Goal: Task Accomplishment & Management: Use online tool/utility

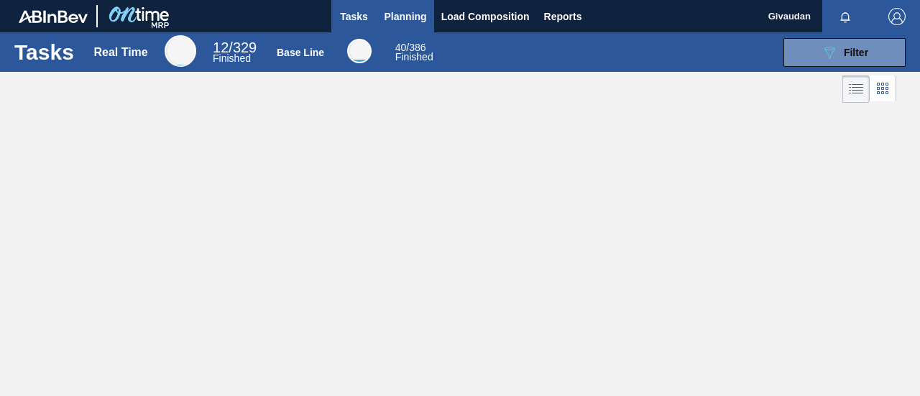
click at [412, 11] on span "Planning" at bounding box center [405, 16] width 42 height 17
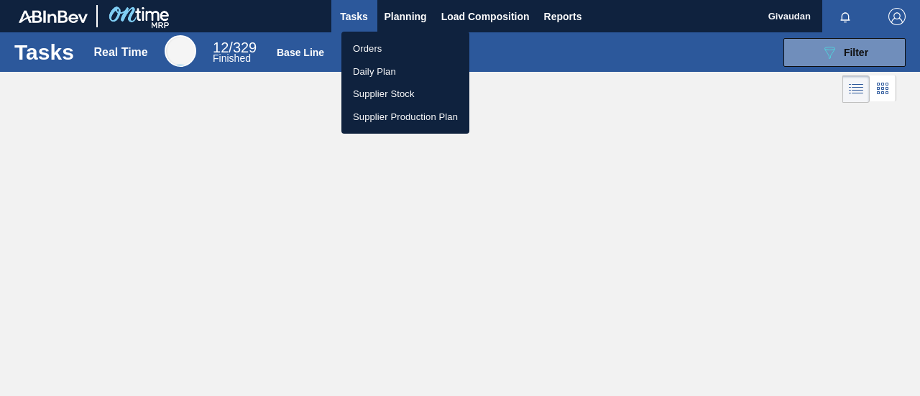
click at [404, 43] on li "Orders" at bounding box center [405, 48] width 128 height 23
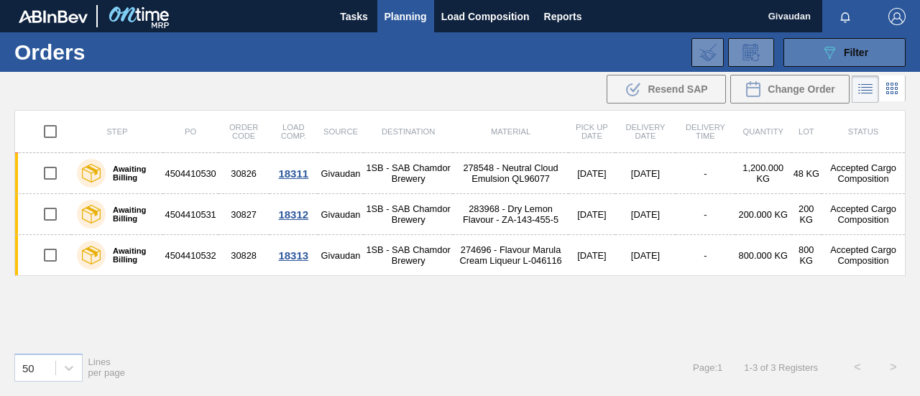
click at [871, 47] on button "089F7B8B-B2A5-4AFE-B5C0-19BA573D28AC Filter" at bounding box center [844, 52] width 122 height 29
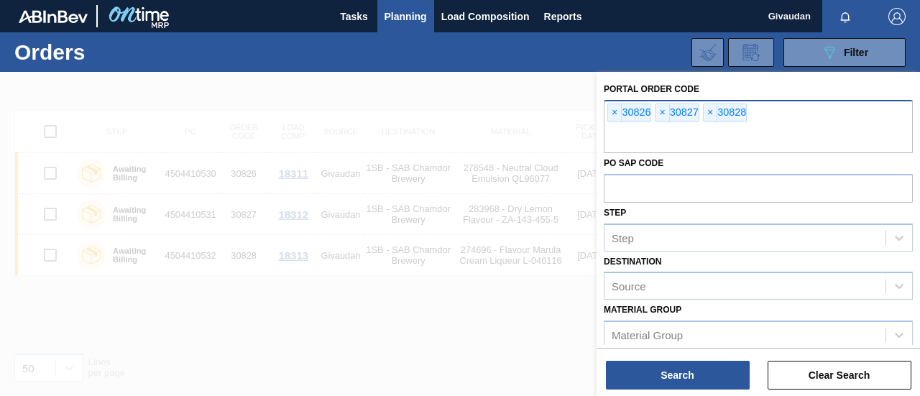
click at [711, 115] on span "×" at bounding box center [711, 112] width 14 height 17
click at [663, 110] on span "×" at bounding box center [662, 112] width 14 height 17
click at [617, 106] on span "×" at bounding box center [615, 112] width 14 height 17
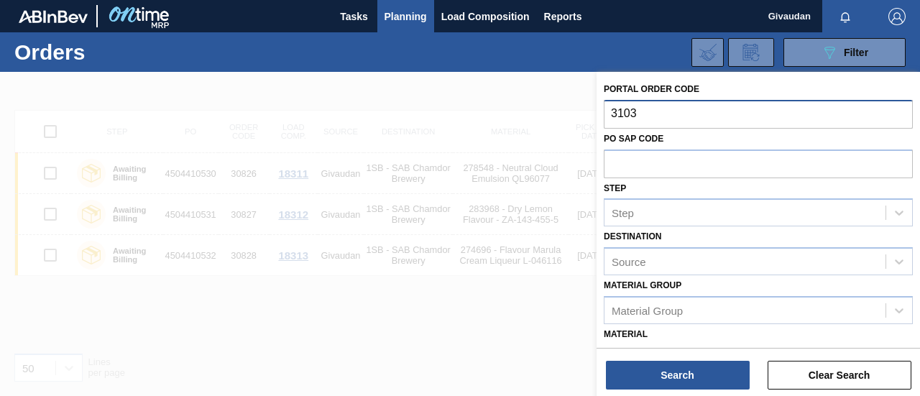
type input "31035"
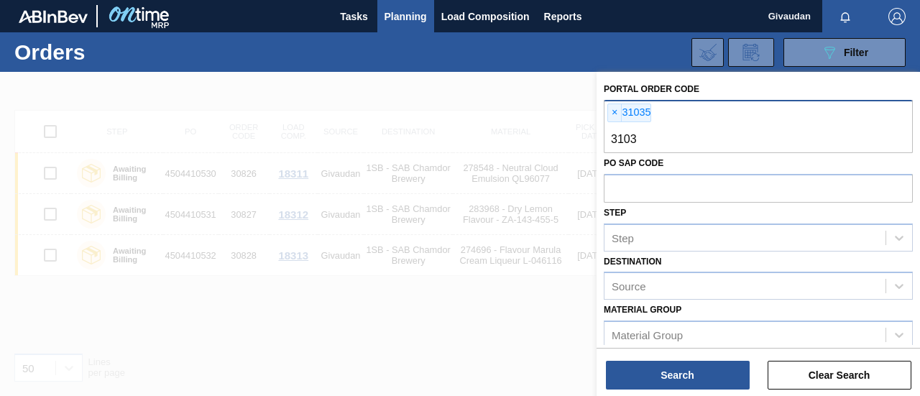
type input "31032"
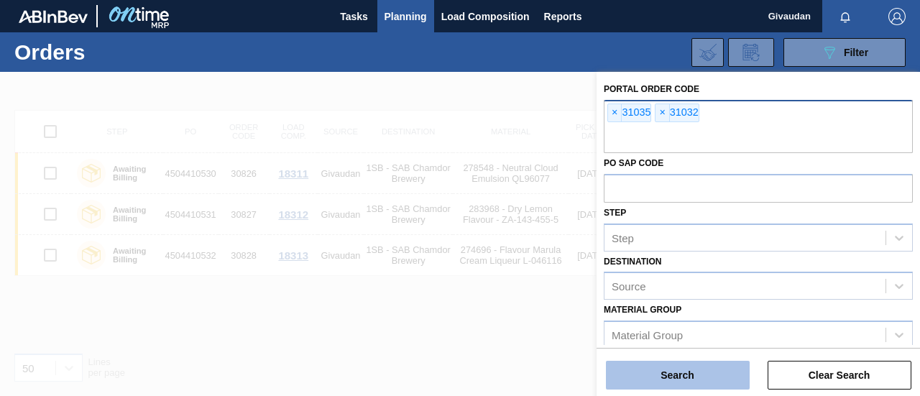
click at [704, 373] on button "Search" at bounding box center [678, 375] width 144 height 29
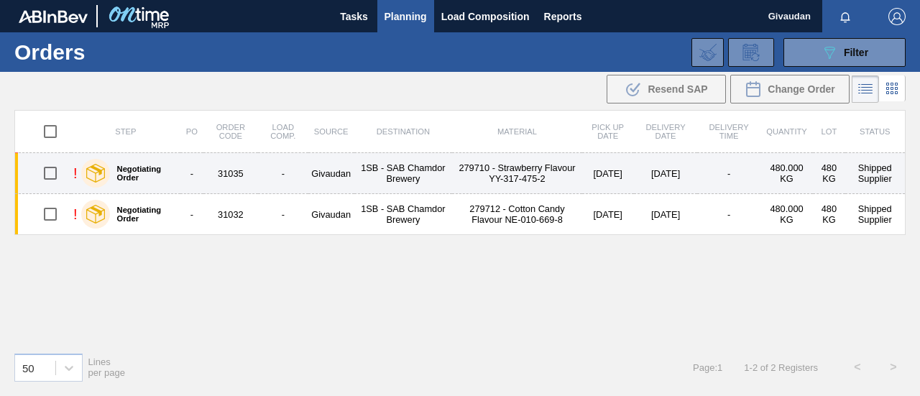
click at [517, 169] on td "279710 - Strawberry Flavour YY-317-475-2" at bounding box center [516, 173] width 129 height 41
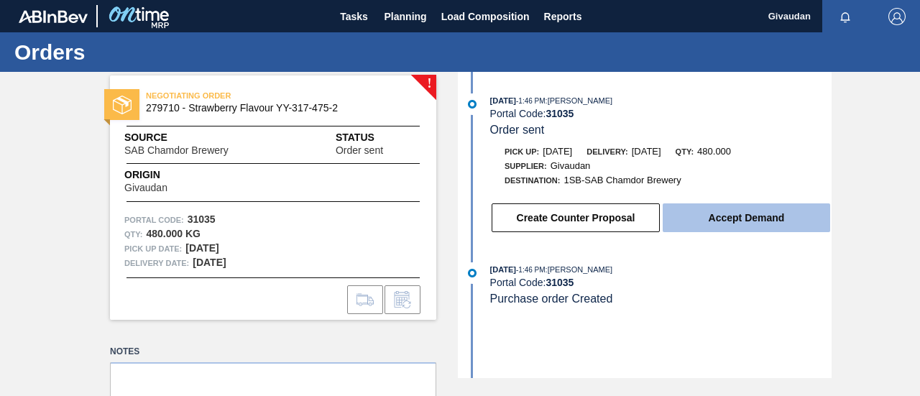
click at [723, 216] on button "Accept Demand" at bounding box center [746, 217] width 167 height 29
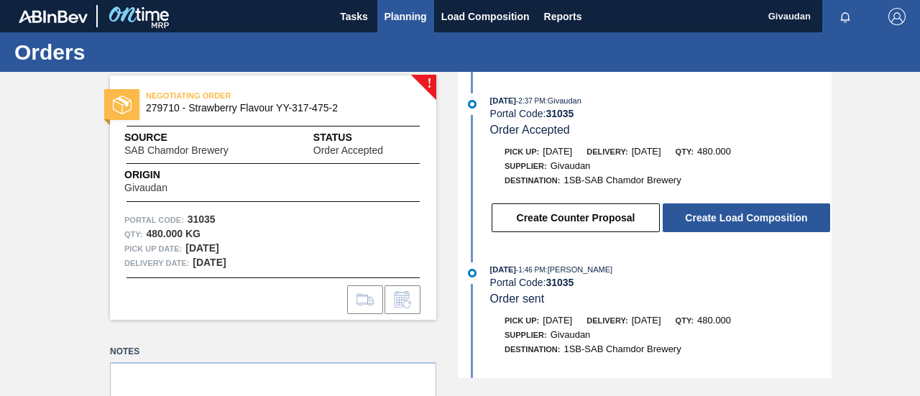
click at [412, 12] on span "Planning" at bounding box center [405, 16] width 42 height 17
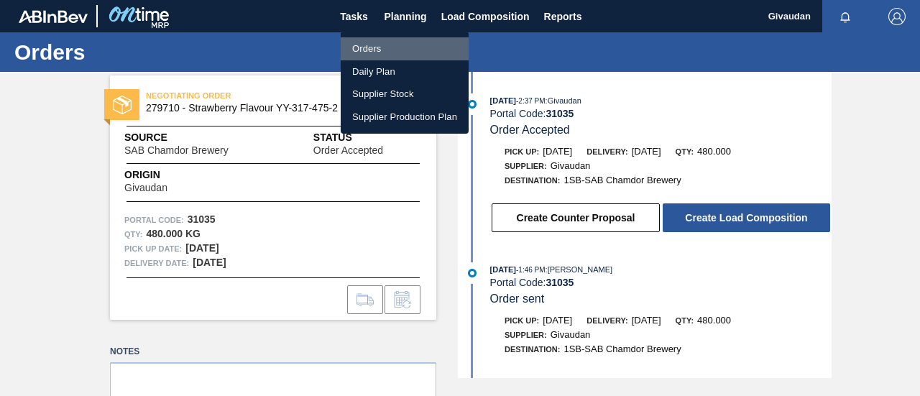
click at [408, 44] on li "Orders" at bounding box center [405, 48] width 128 height 23
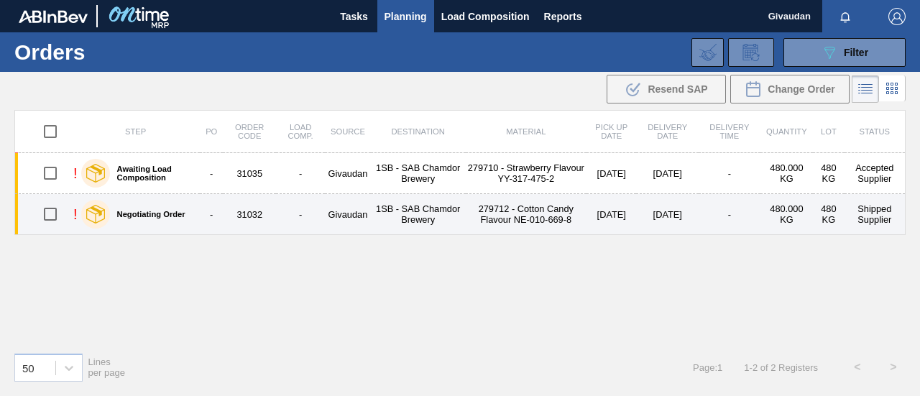
click at [545, 213] on td "279712 - Cotton Candy Flavour NE-010-669-8" at bounding box center [526, 214] width 121 height 41
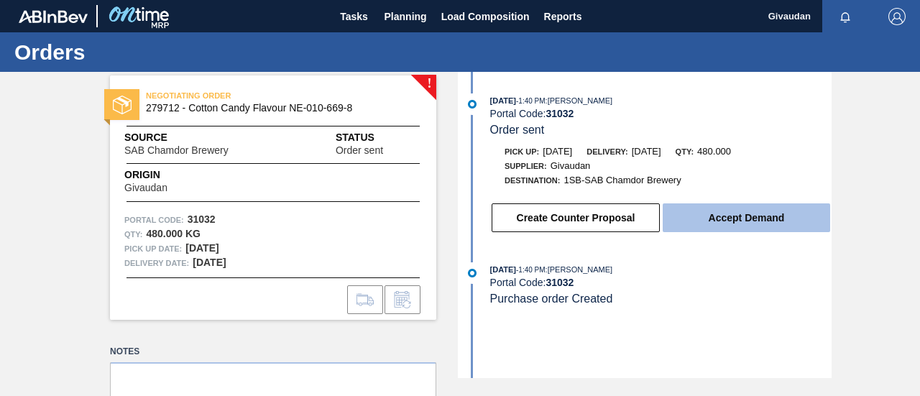
click at [694, 215] on button "Accept Demand" at bounding box center [746, 217] width 167 height 29
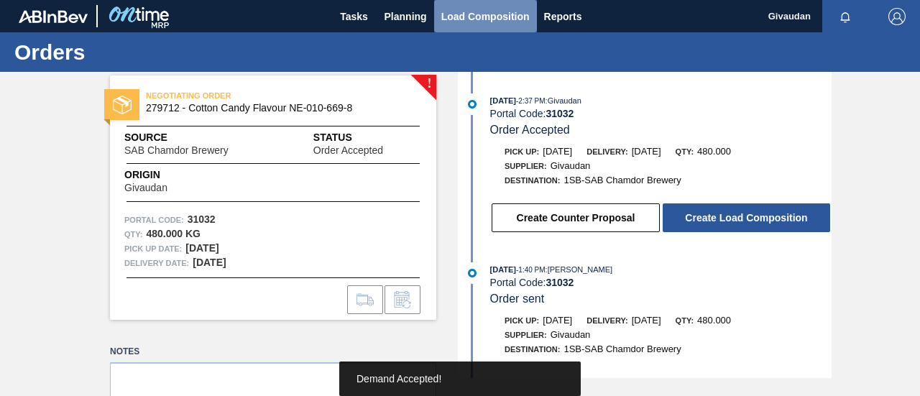
click at [480, 23] on span "Load Composition" at bounding box center [485, 16] width 88 height 17
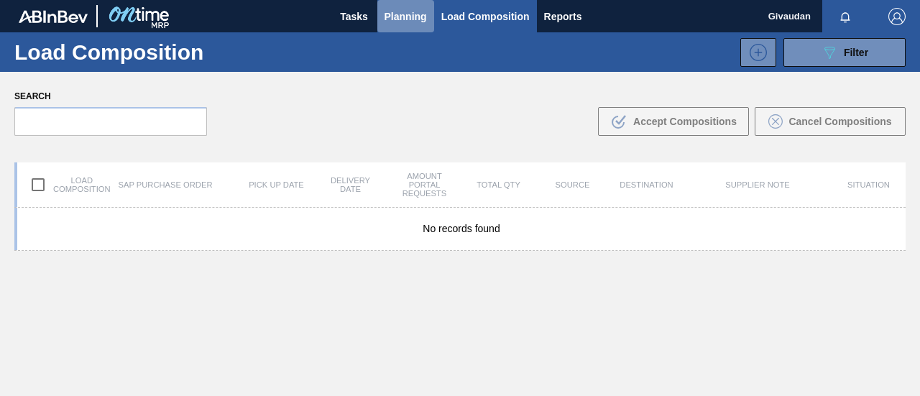
click at [401, 20] on span "Planning" at bounding box center [405, 16] width 42 height 17
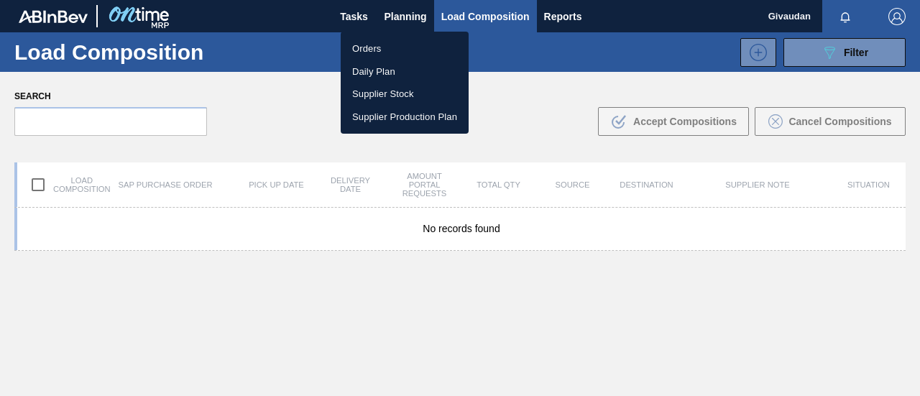
click at [395, 42] on li "Orders" at bounding box center [405, 48] width 128 height 23
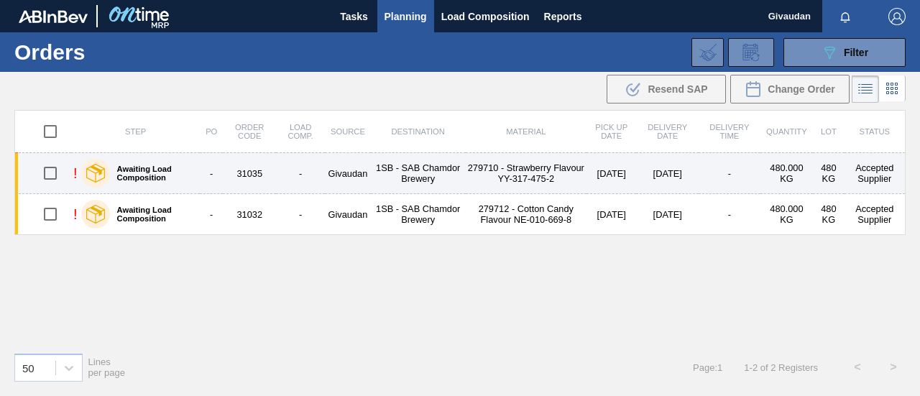
click at [532, 165] on td "279710 - Strawberry Flavour YY-317-475-2" at bounding box center [526, 173] width 121 height 41
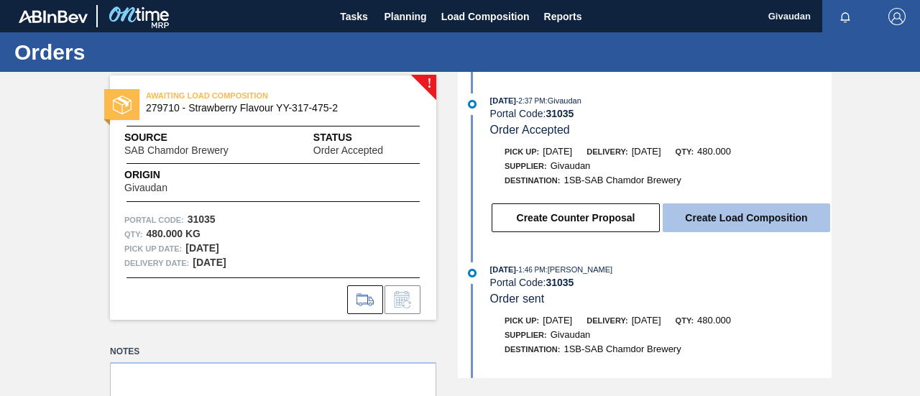
click at [709, 211] on button "Create Load Composition" at bounding box center [746, 217] width 167 height 29
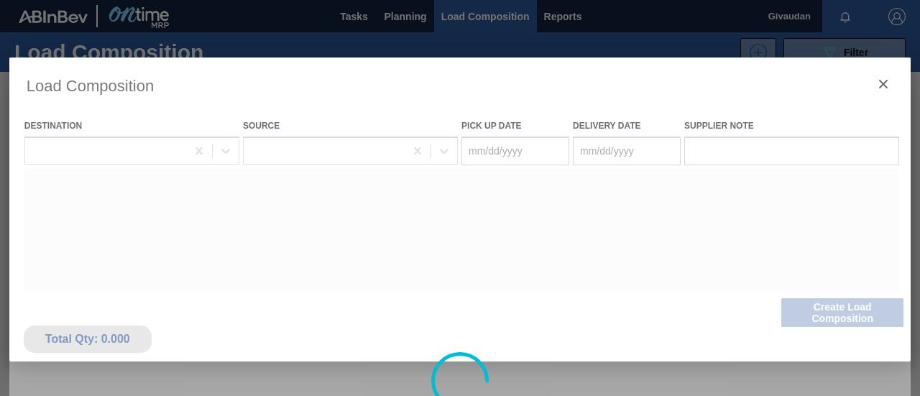
type Date "[DATE]"
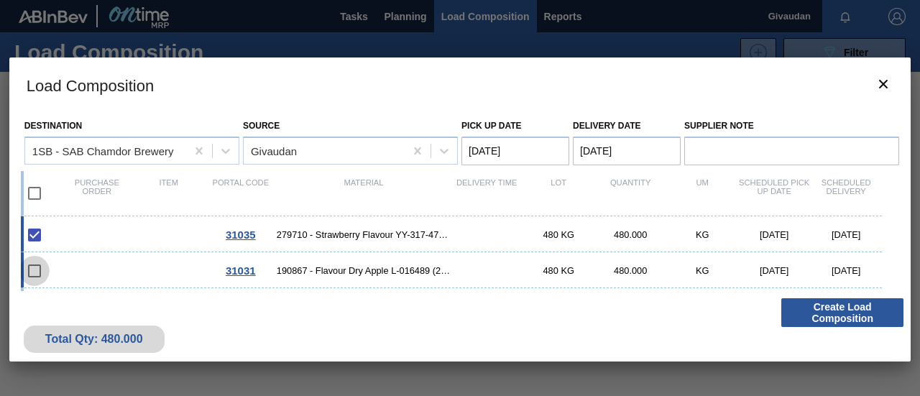
click at [34, 269] on input "checkbox" at bounding box center [34, 271] width 30 height 30
click at [40, 273] on input "checkbox" at bounding box center [34, 271] width 30 height 30
checkbox input "false"
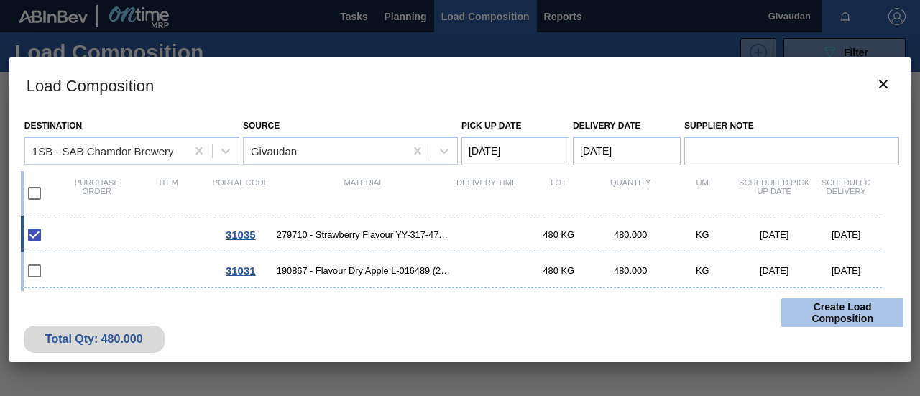
click at [808, 312] on button "Create Load Composition" at bounding box center [842, 312] width 122 height 29
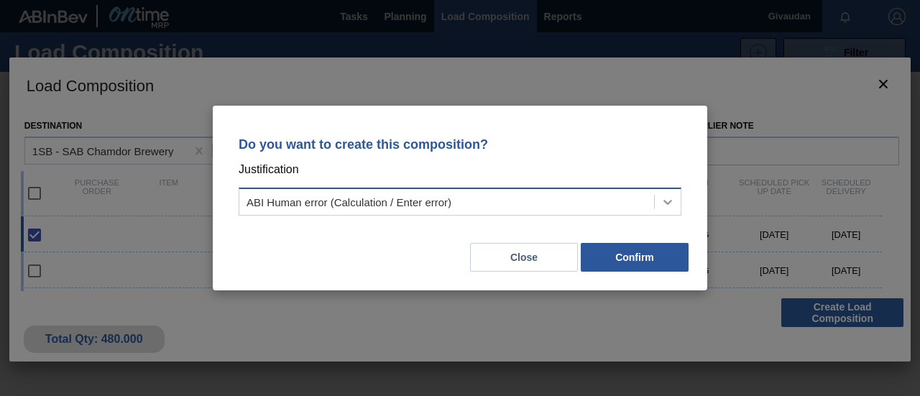
click at [670, 201] on icon at bounding box center [667, 202] width 14 height 14
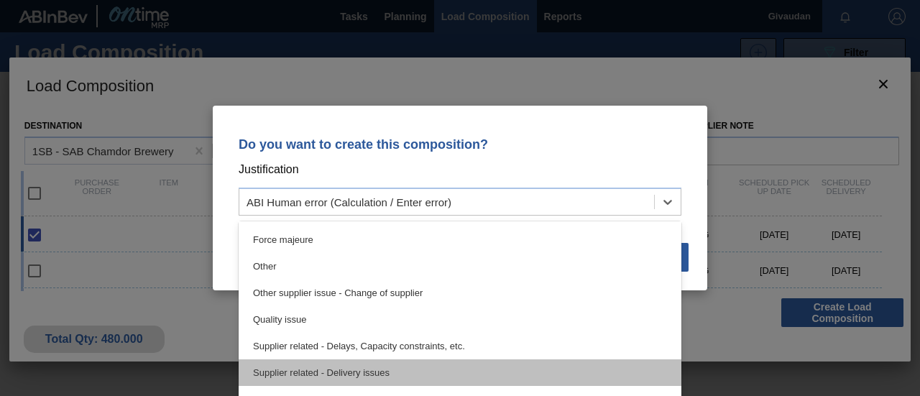
scroll to position [269, 0]
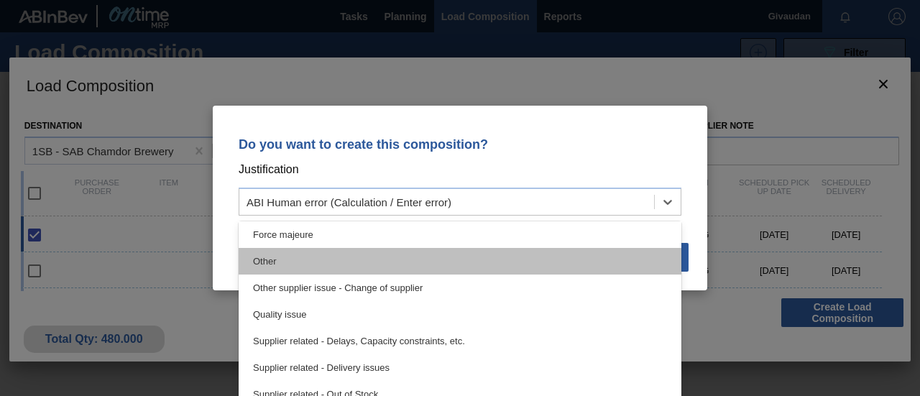
click at [423, 252] on div "Other" at bounding box center [460, 261] width 443 height 27
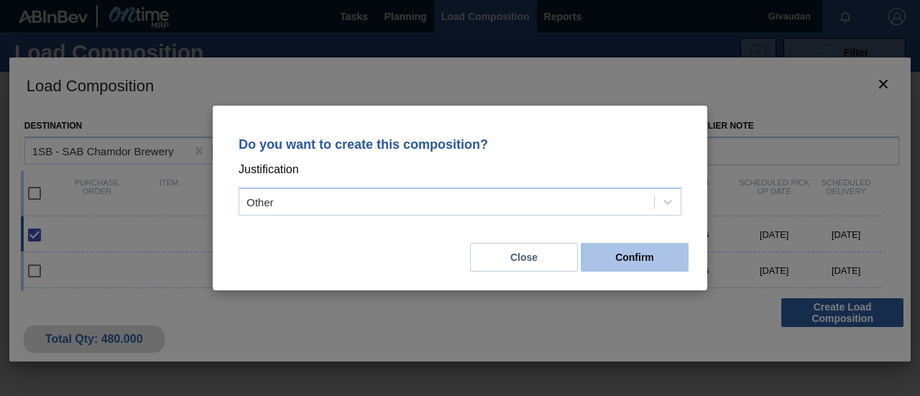
click at [612, 261] on button "Confirm" at bounding box center [635, 257] width 108 height 29
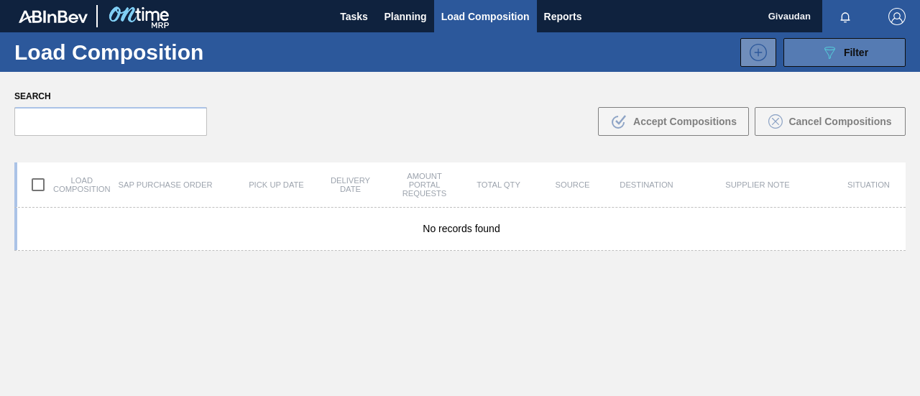
click at [859, 55] on span "Filter" at bounding box center [856, 52] width 24 height 11
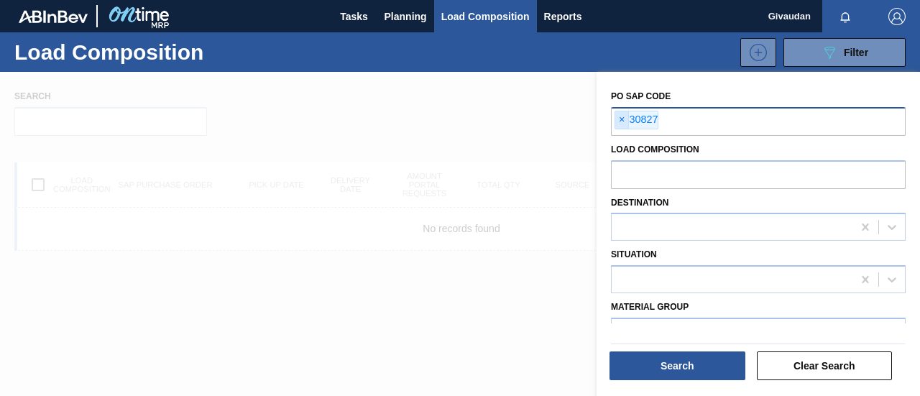
click at [619, 119] on span "×" at bounding box center [622, 119] width 14 height 17
click at [652, 126] on input "text" at bounding box center [758, 120] width 295 height 27
type input "31035"
click at [707, 123] on input "text" at bounding box center [805, 120] width 295 height 27
type input "4"
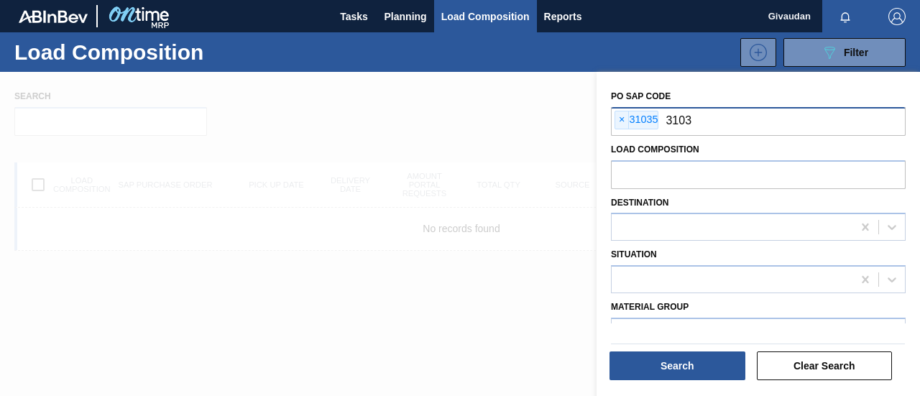
type input "31032"
click at [801, 363] on button "Clear Search" at bounding box center [825, 365] width 136 height 29
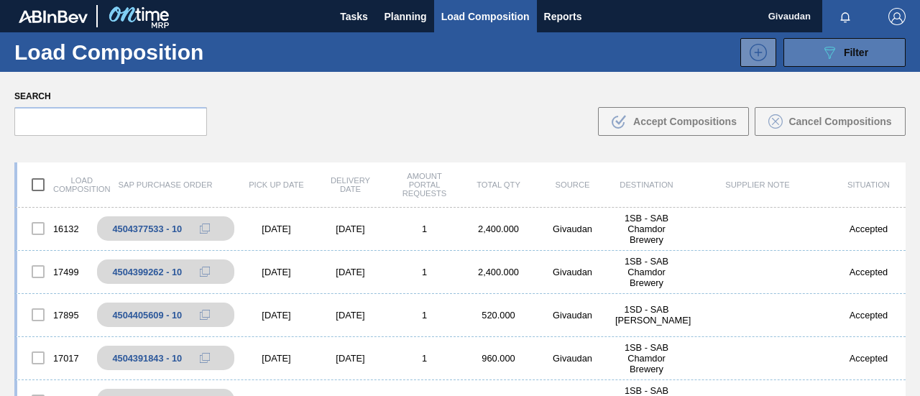
click at [855, 51] on span "Filter" at bounding box center [856, 52] width 24 height 11
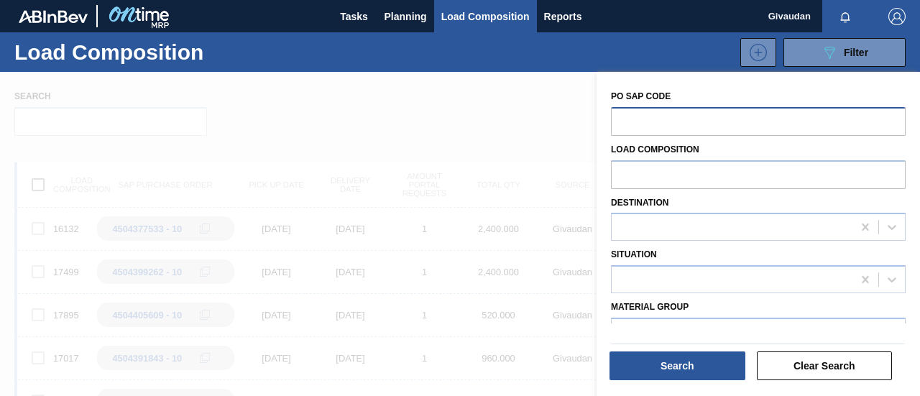
click at [720, 115] on input "text" at bounding box center [758, 120] width 295 height 27
type input "31035"
click at [720, 116] on input "text" at bounding box center [805, 120] width 295 height 27
type input "31032"
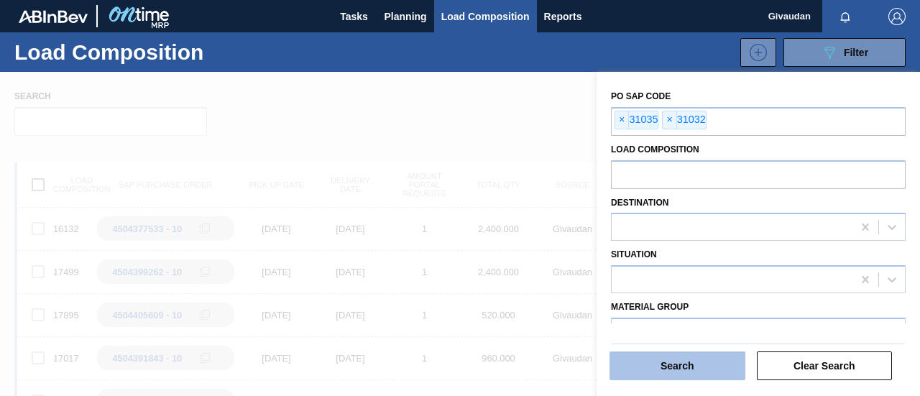
click at [665, 369] on button "Search" at bounding box center [677, 365] width 136 height 29
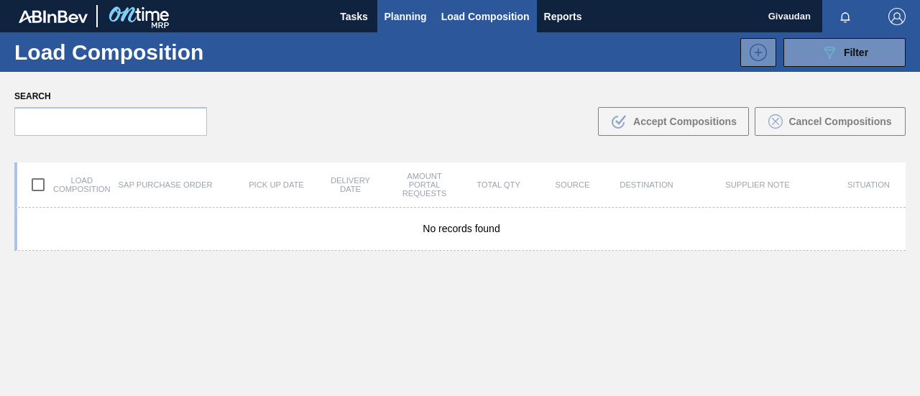
click at [419, 20] on span "Planning" at bounding box center [405, 16] width 42 height 17
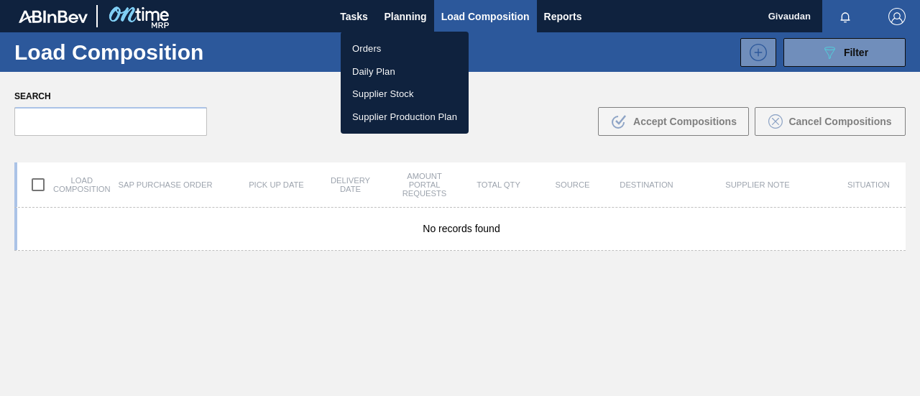
click at [395, 50] on li "Orders" at bounding box center [405, 48] width 128 height 23
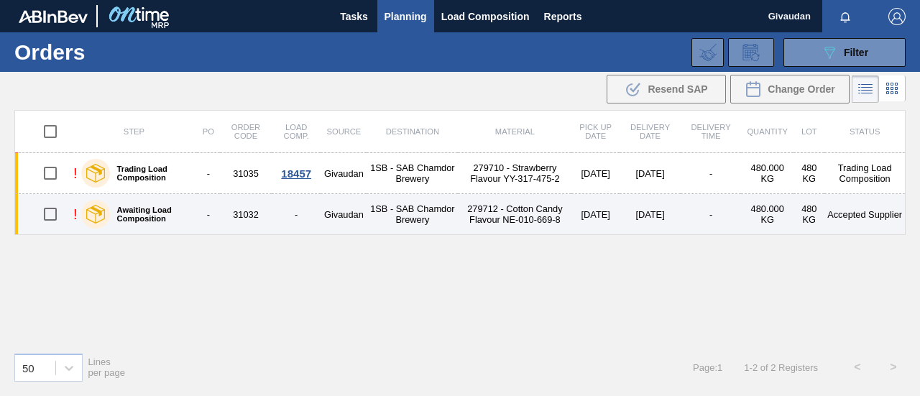
click at [499, 211] on td "279712 - Cotton Candy Flavour NE-010-669-8" at bounding box center [515, 214] width 114 height 41
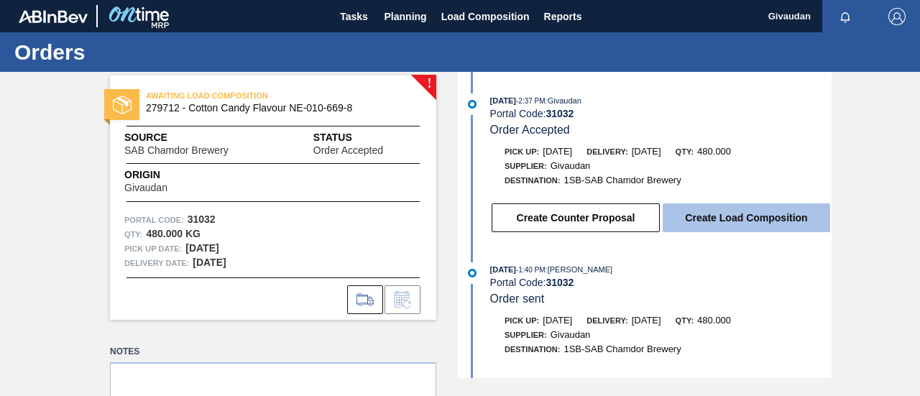
click at [743, 215] on button "Create Load Composition" at bounding box center [746, 217] width 167 height 29
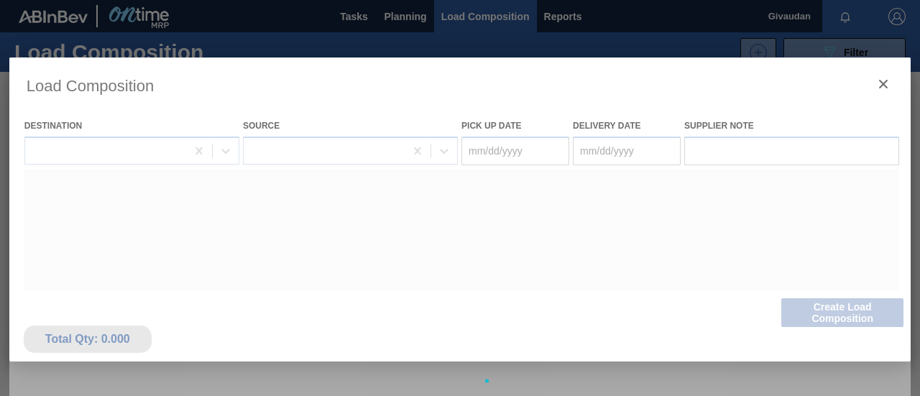
type Date "[DATE]"
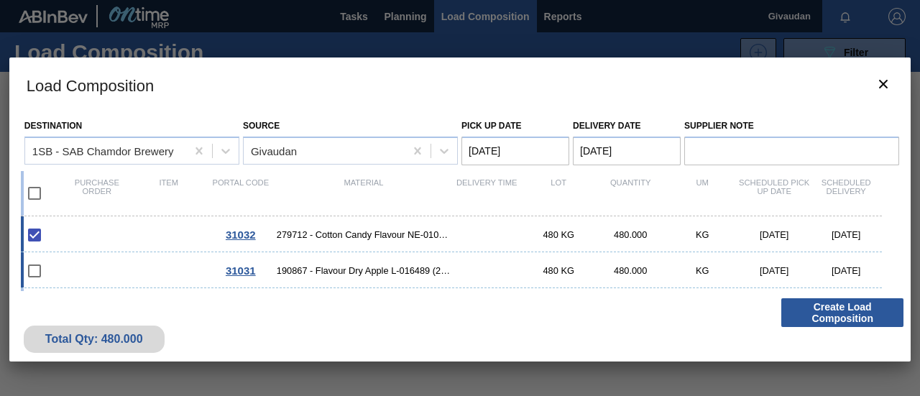
click at [37, 274] on input "checkbox" at bounding box center [34, 271] width 30 height 30
click at [36, 266] on input "checkbox" at bounding box center [34, 271] width 30 height 30
checkbox input "false"
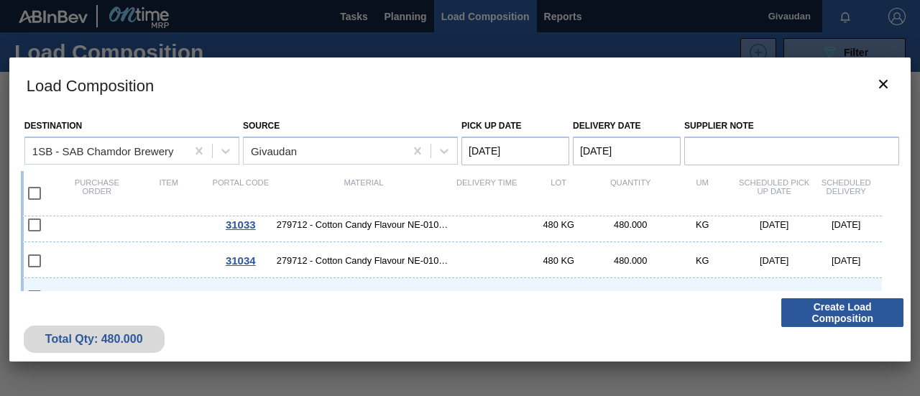
scroll to position [137, 0]
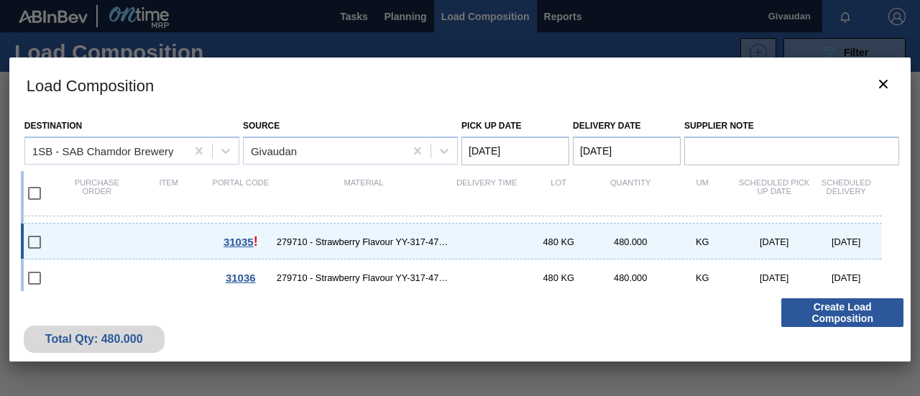
click at [40, 246] on input "checkbox" at bounding box center [34, 242] width 30 height 30
click at [36, 241] on input "checkbox" at bounding box center [34, 242] width 30 height 30
checkbox input "false"
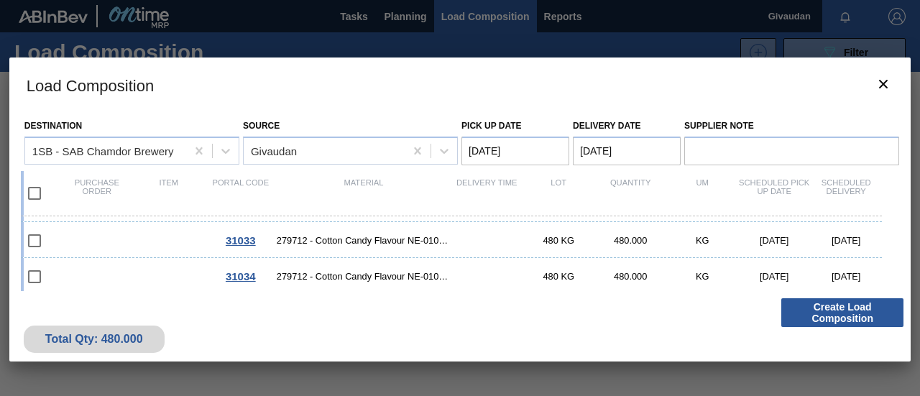
scroll to position [0, 0]
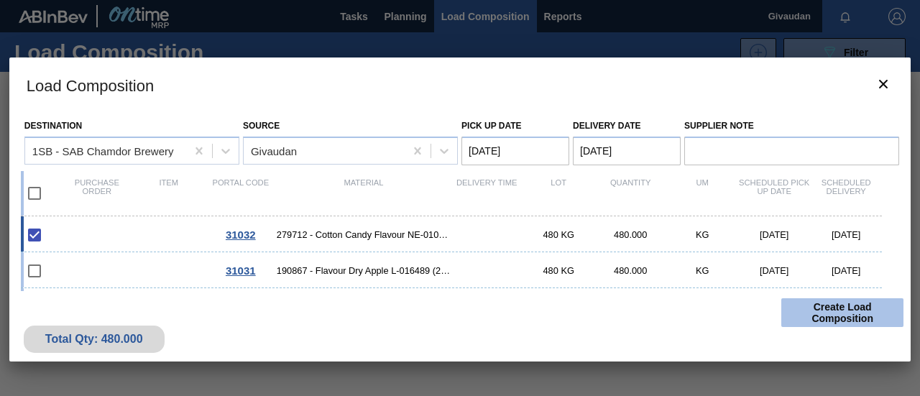
click at [830, 312] on button "Create Load Composition" at bounding box center [842, 312] width 122 height 29
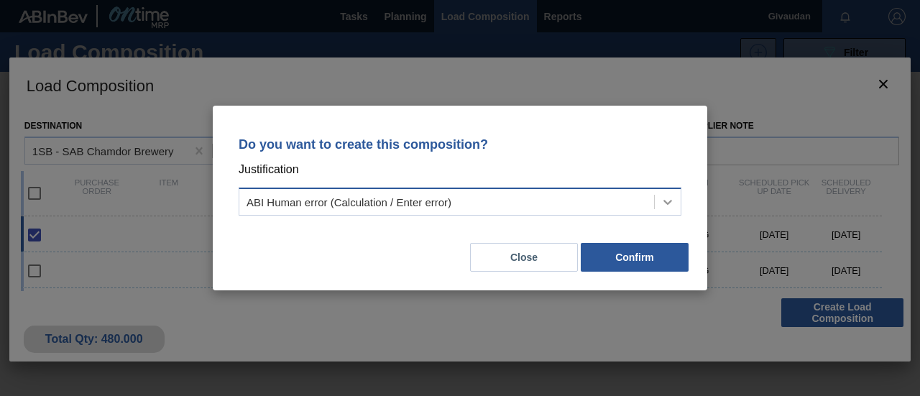
click at [674, 205] on icon at bounding box center [667, 202] width 14 height 14
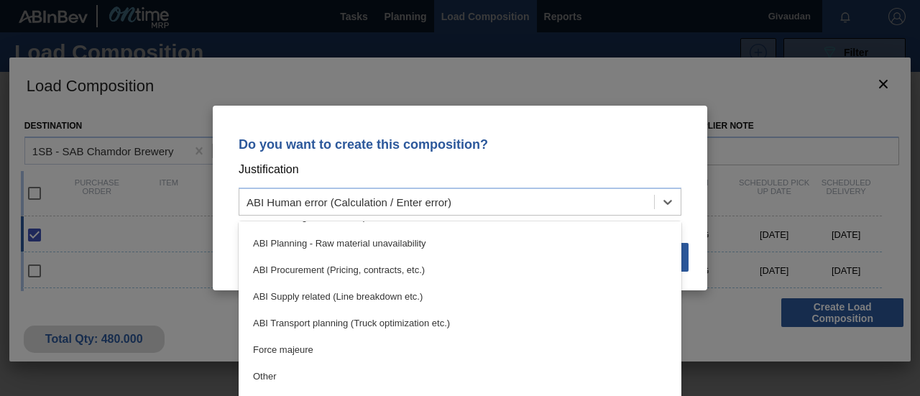
scroll to position [216, 0]
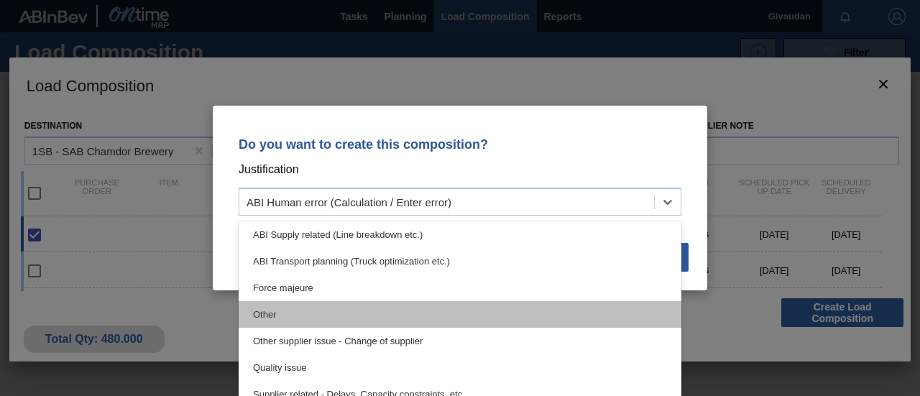
click at [546, 308] on div "Other" at bounding box center [460, 314] width 443 height 27
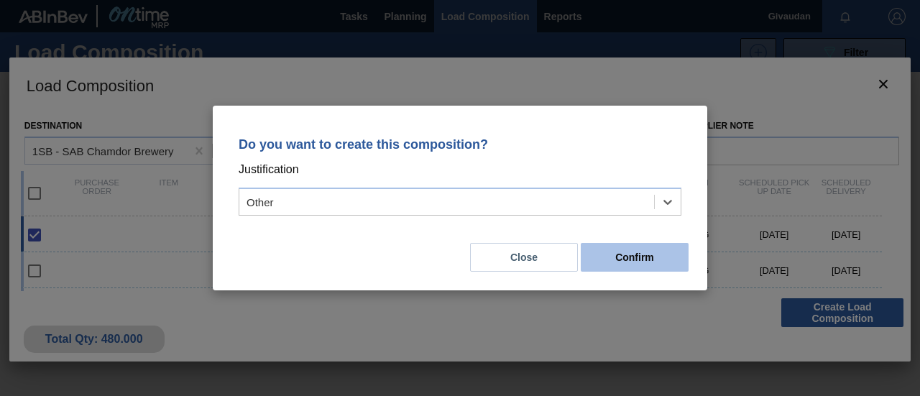
click at [609, 259] on button "Confirm" at bounding box center [635, 257] width 108 height 29
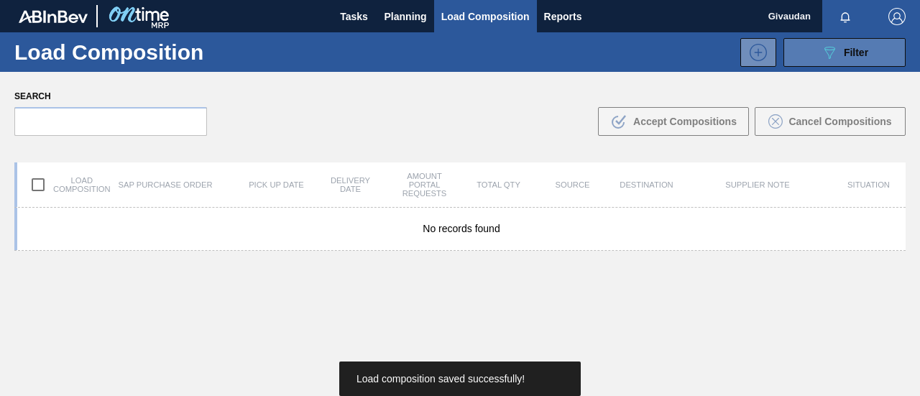
click at [831, 60] on icon "089F7B8B-B2A5-4AFE-B5C0-19BA573D28AC" at bounding box center [829, 52] width 17 height 17
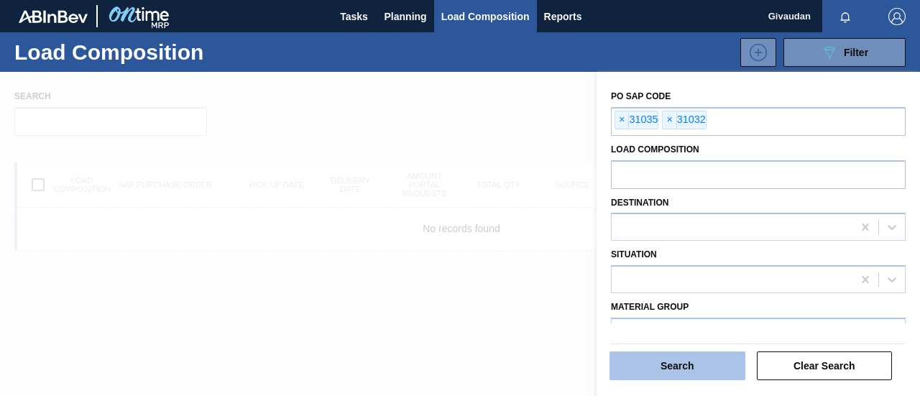
click at [696, 363] on button "Search" at bounding box center [677, 365] width 136 height 29
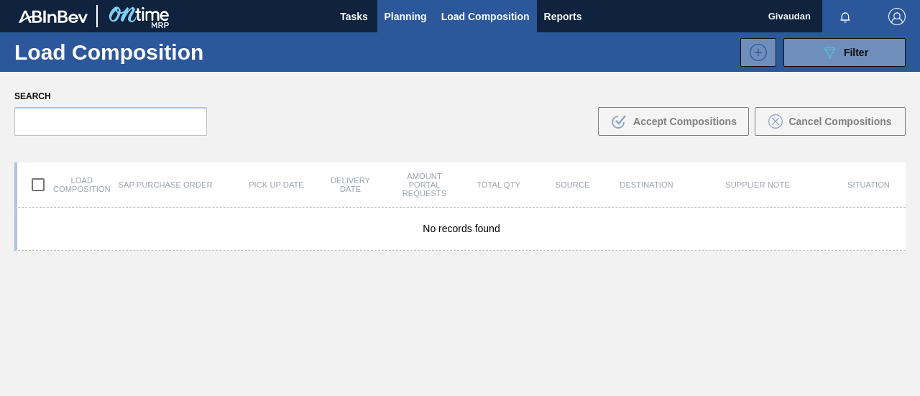
click at [392, 22] on span "Planning" at bounding box center [405, 16] width 42 height 17
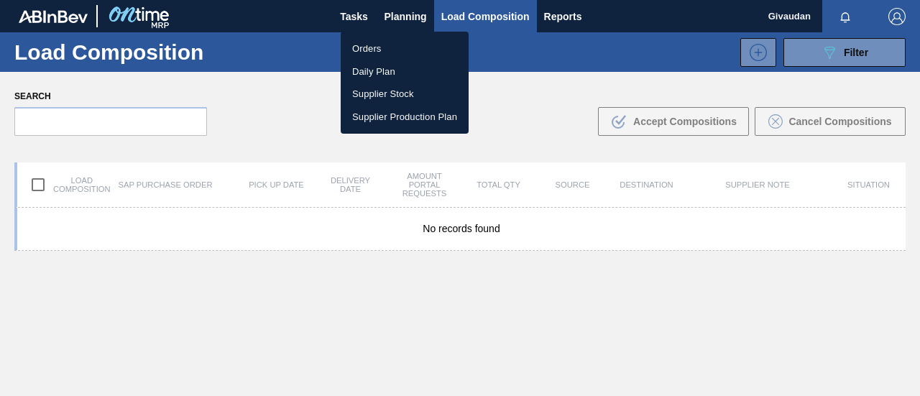
click at [388, 42] on li "Orders" at bounding box center [405, 48] width 128 height 23
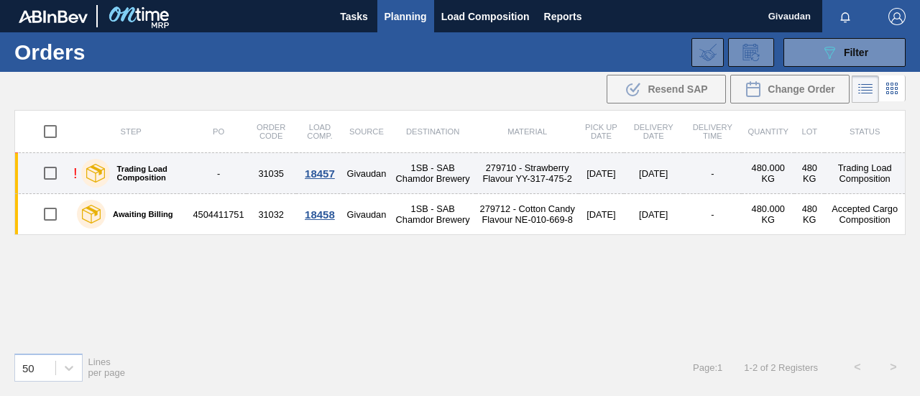
click at [535, 171] on td "279710 - Strawberry Flavour YY-317-475-2" at bounding box center [527, 173] width 102 height 41
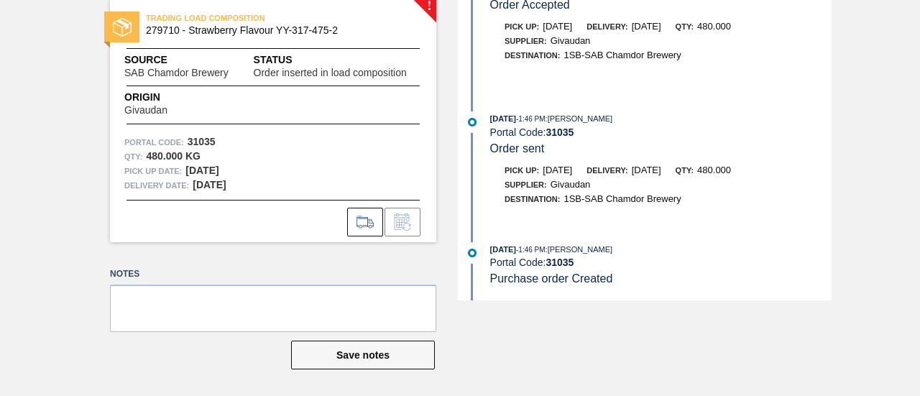
scroll to position [78, 0]
click at [372, 218] on icon at bounding box center [365, 221] width 23 height 17
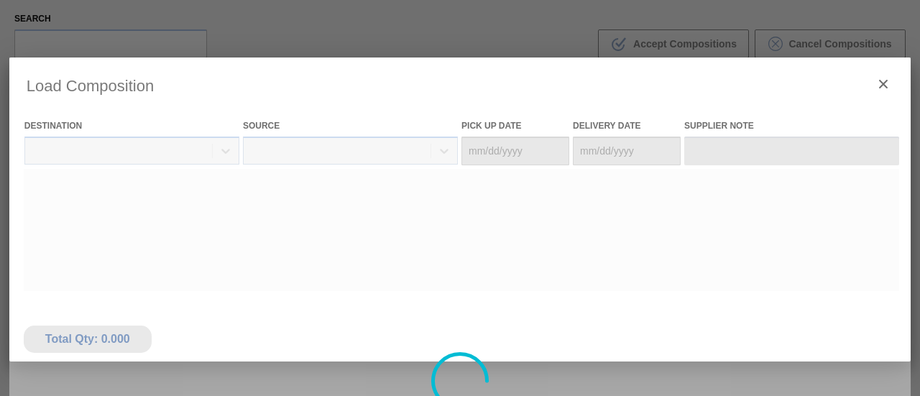
type Date "[DATE]"
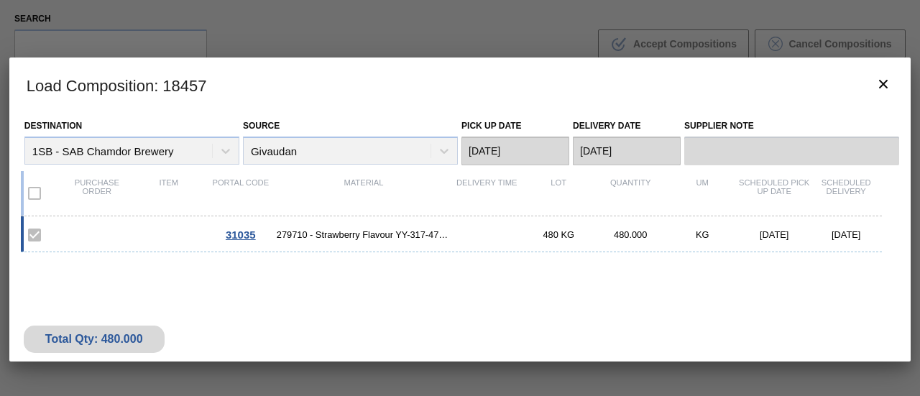
click at [328, 234] on span "279710 - Strawberry Flavour YY-317-475-2" at bounding box center [364, 234] width 174 height 11
click at [240, 234] on span "31035" at bounding box center [241, 235] width 30 height 12
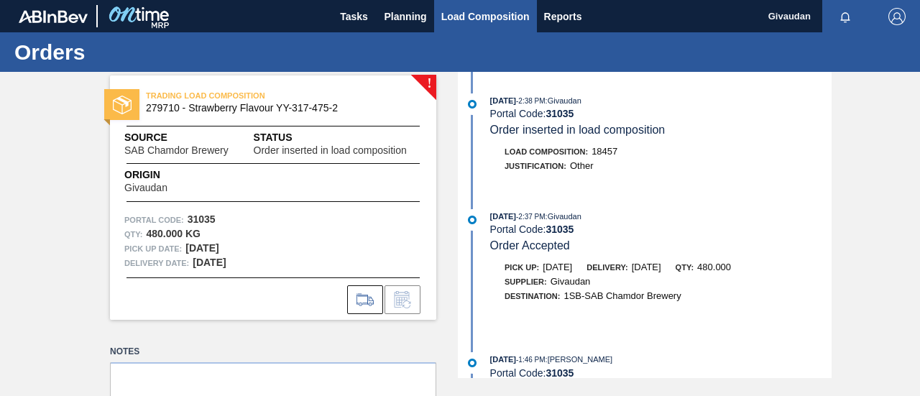
click at [453, 19] on span "Load Composition" at bounding box center [485, 16] width 88 height 17
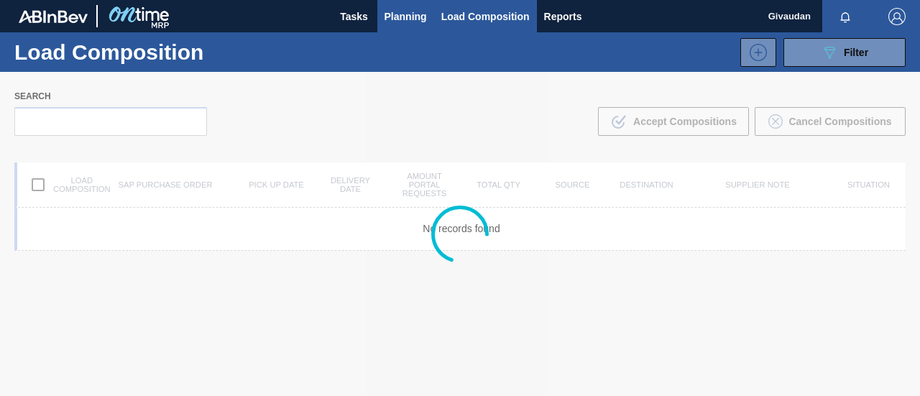
click at [405, 19] on span "Planning" at bounding box center [405, 16] width 42 height 17
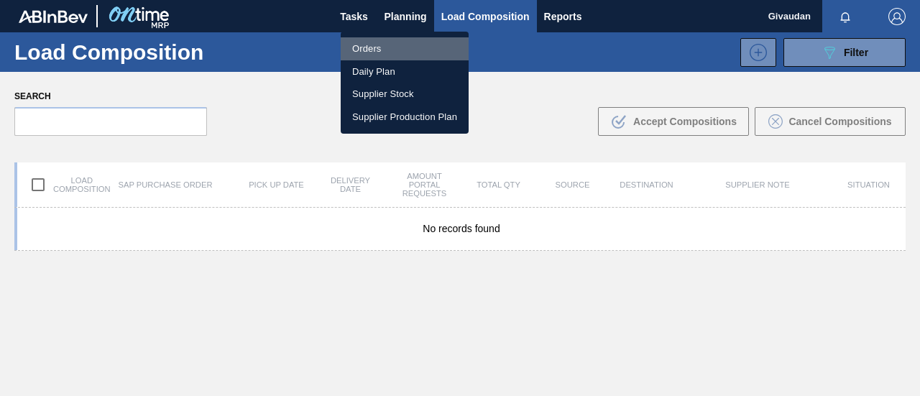
click at [413, 48] on li "Orders" at bounding box center [405, 48] width 128 height 23
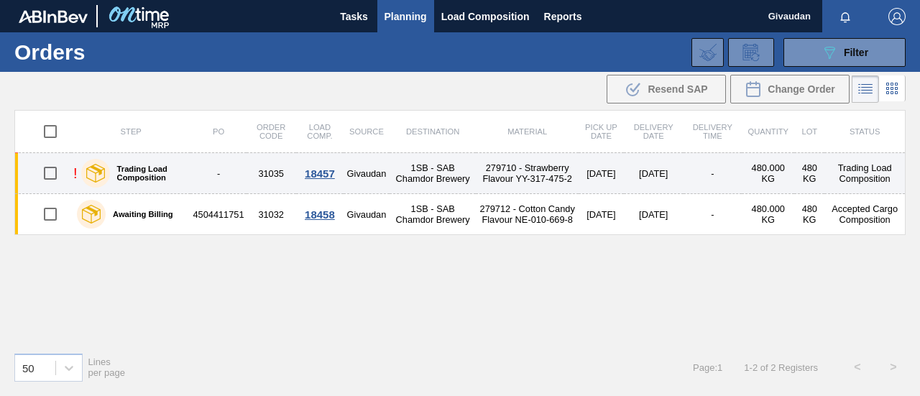
click at [870, 173] on td "Trading Load Composition" at bounding box center [864, 173] width 80 height 41
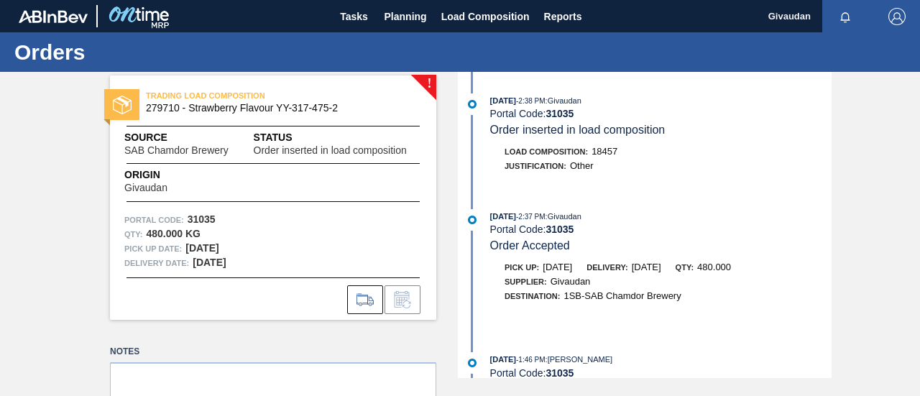
click at [354, 144] on div "Status Order inserted in load composition" at bounding box center [338, 143] width 168 height 26
click at [359, 136] on span "Status" at bounding box center [338, 137] width 168 height 15
click at [291, 106] on span "279710 - Strawberry Flavour YY-317-475-2" at bounding box center [276, 108] width 261 height 11
click at [159, 86] on div "TRADING LOAD COMPOSITION 279710 - Strawberry Flavour YY-317-475-2 Source SAB Ch…" at bounding box center [273, 197] width 326 height 244
click at [151, 98] on span "TRADING LOAD COMPOSITION" at bounding box center [246, 95] width 201 height 14
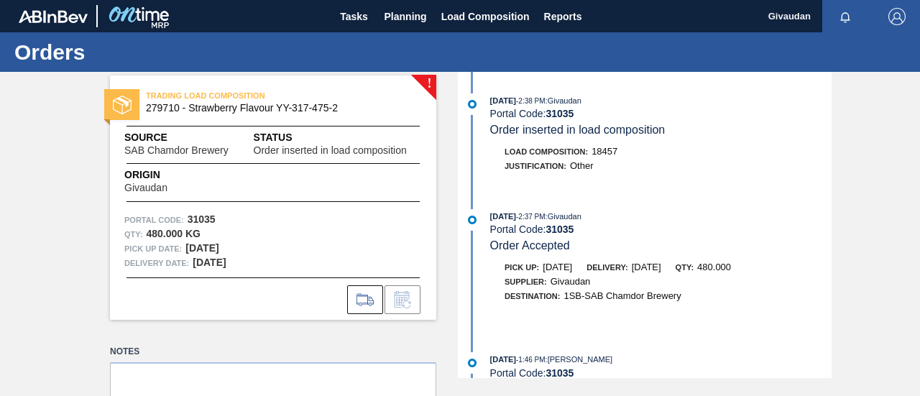
click at [121, 98] on img at bounding box center [122, 105] width 19 height 19
click at [448, 14] on span "Load Composition" at bounding box center [485, 16] width 88 height 17
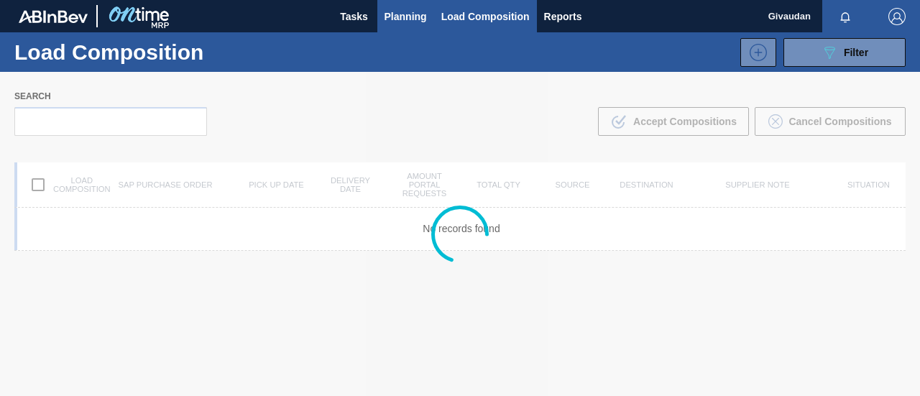
click at [402, 13] on span "Planning" at bounding box center [405, 16] width 42 height 17
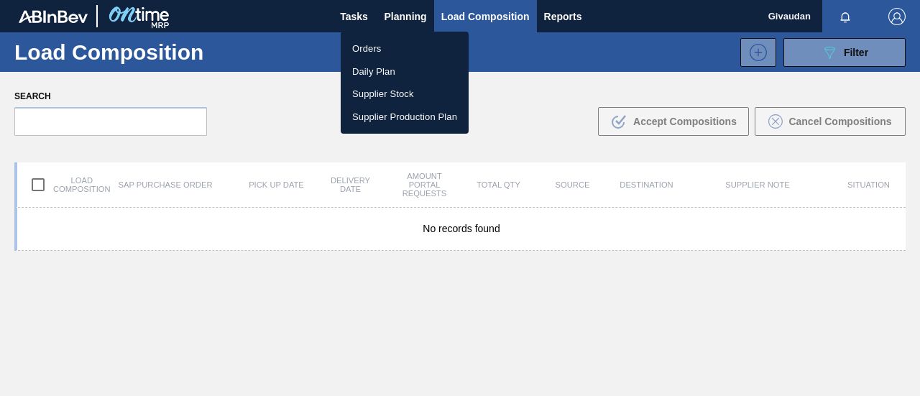
click at [398, 45] on li "Orders" at bounding box center [405, 48] width 128 height 23
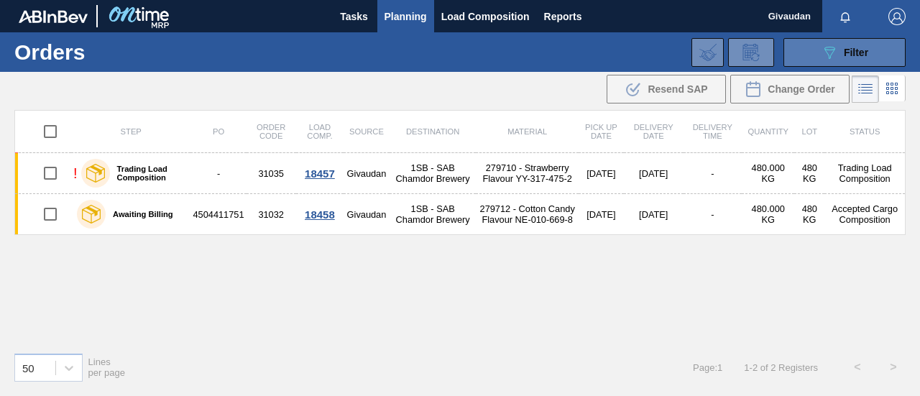
click at [855, 57] on span "Filter" at bounding box center [856, 52] width 24 height 11
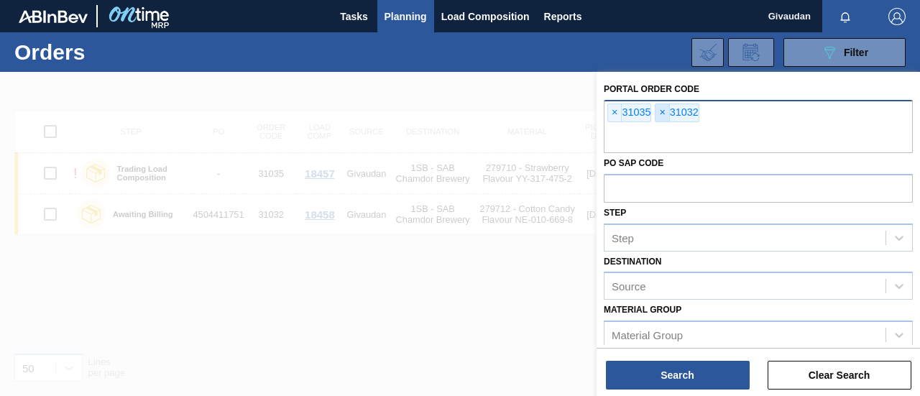
click at [663, 113] on span "×" at bounding box center [662, 112] width 14 height 17
click at [613, 110] on span "×" at bounding box center [615, 112] width 14 height 17
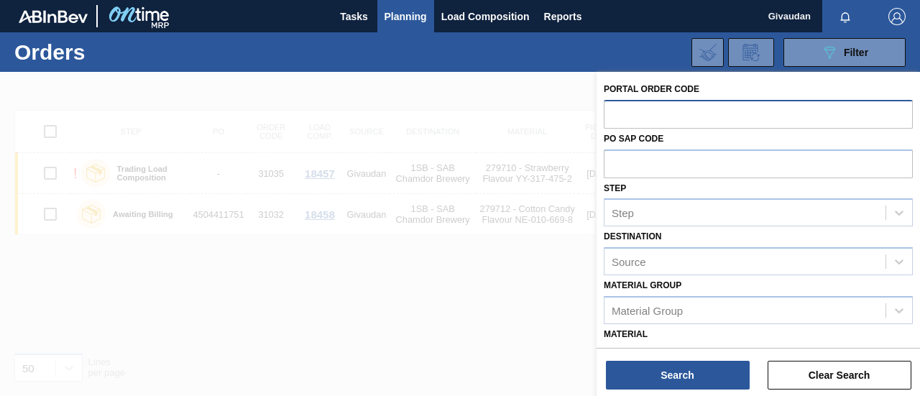
click at [629, 110] on input "text" at bounding box center [758, 113] width 309 height 27
type input "31036"
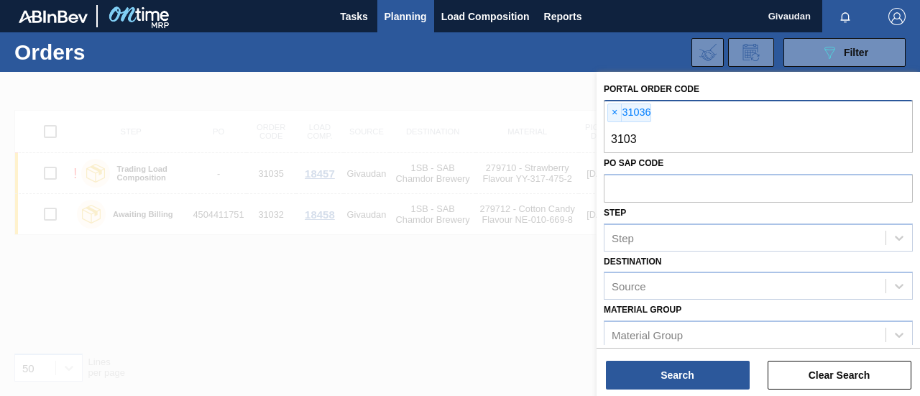
type input "31033"
type input "31037"
type input "31034"
type input "31038"
type input "31031"
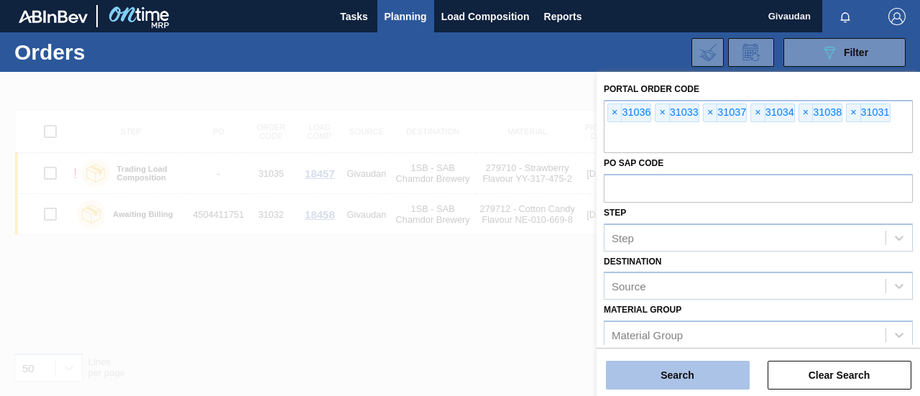
click at [722, 385] on button "Search" at bounding box center [678, 375] width 144 height 29
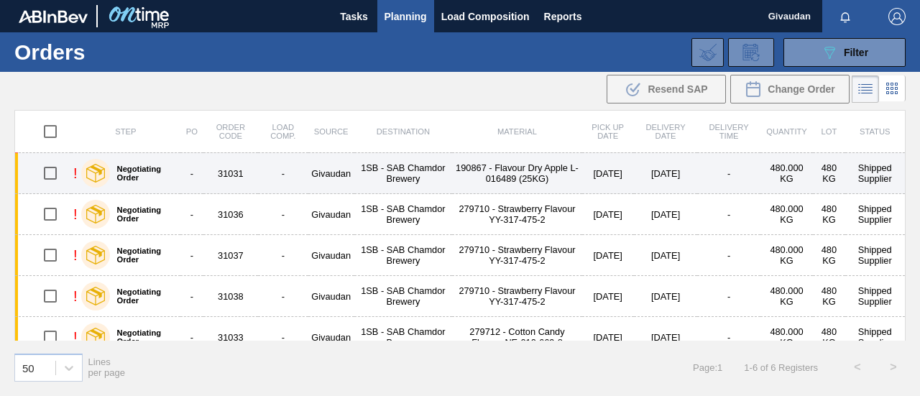
click at [503, 169] on td "190867 - Flavour Dry Apple L-016489 (25KG)" at bounding box center [516, 173] width 129 height 41
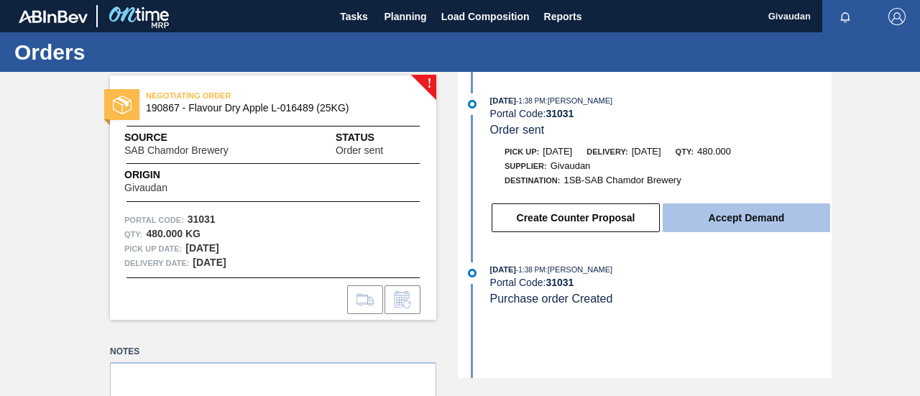
click at [709, 213] on button "Accept Demand" at bounding box center [746, 217] width 167 height 29
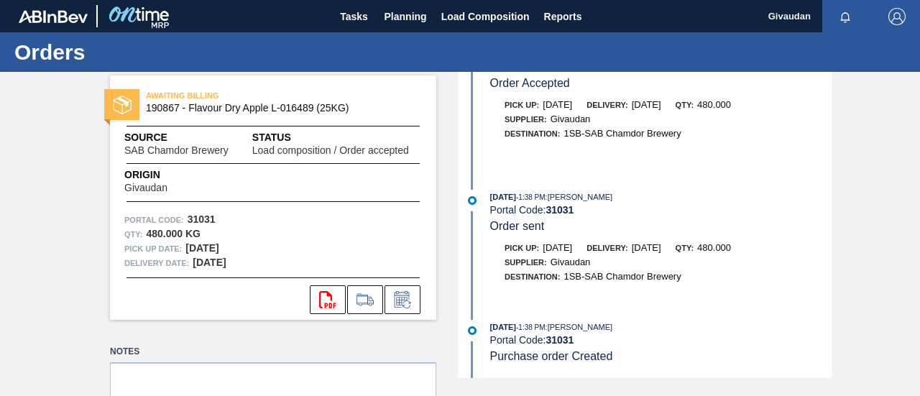
scroll to position [380, 0]
click at [358, 295] on icon at bounding box center [365, 299] width 23 height 17
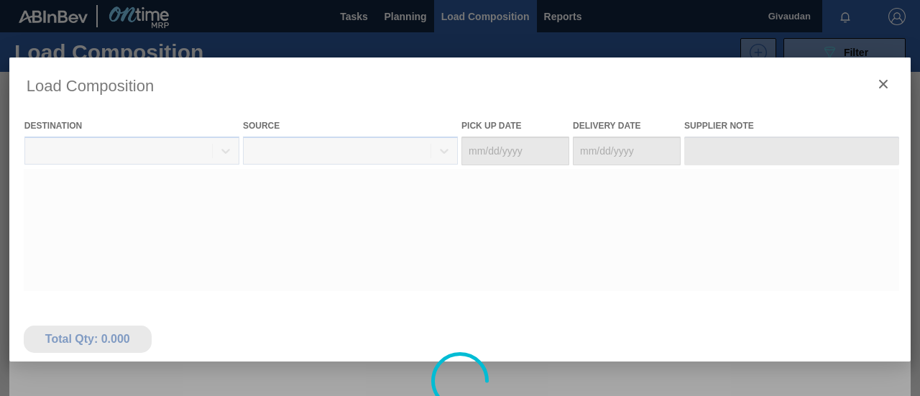
type Date "[DATE]"
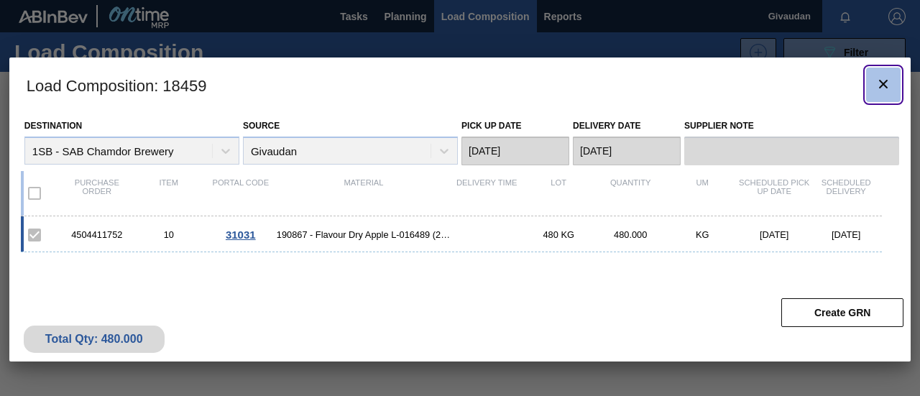
click at [891, 83] on icon "botão de ícone" at bounding box center [883, 83] width 17 height 17
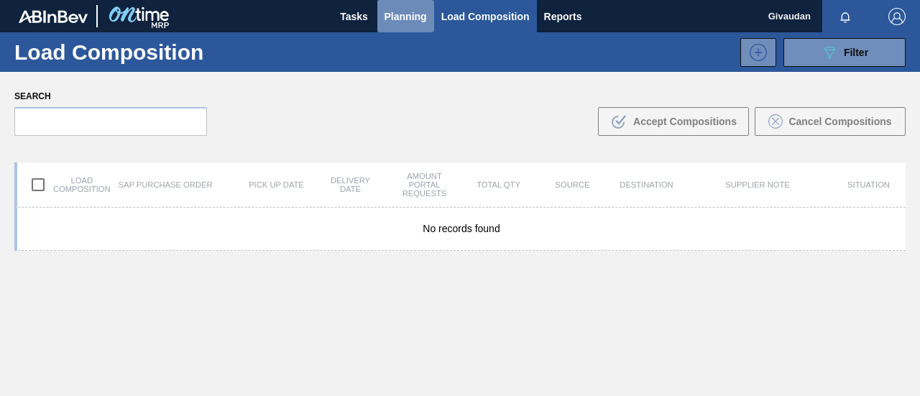
click at [397, 18] on span "Planning" at bounding box center [405, 16] width 42 height 17
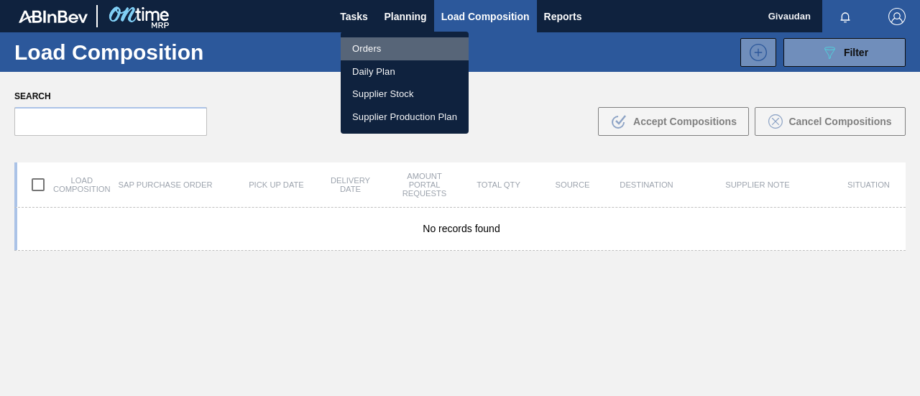
click at [384, 48] on li "Orders" at bounding box center [405, 48] width 128 height 23
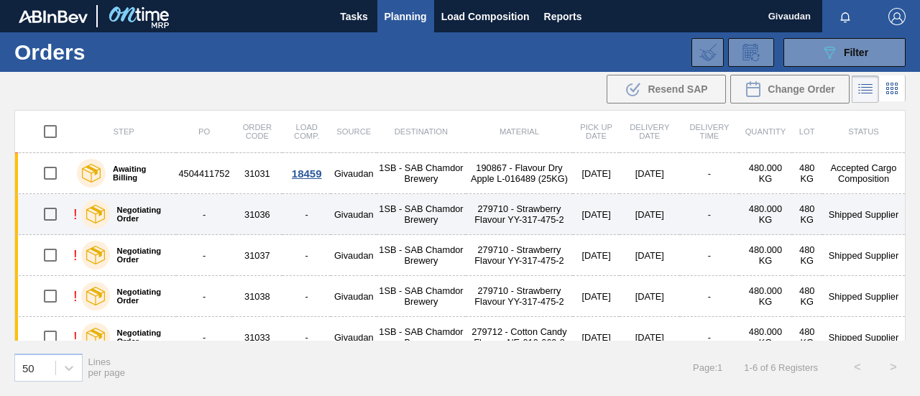
click at [530, 212] on td "279710 - Strawberry Flavour YY-317-475-2" at bounding box center [520, 214] width 108 height 41
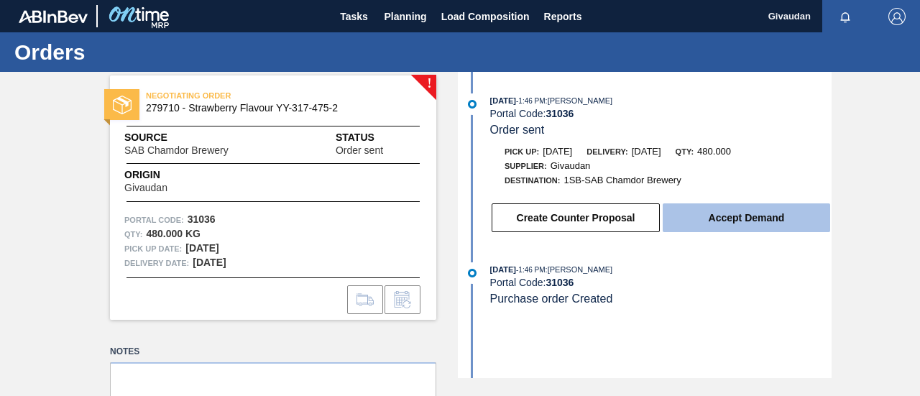
click at [714, 214] on button "Accept Demand" at bounding box center [746, 217] width 167 height 29
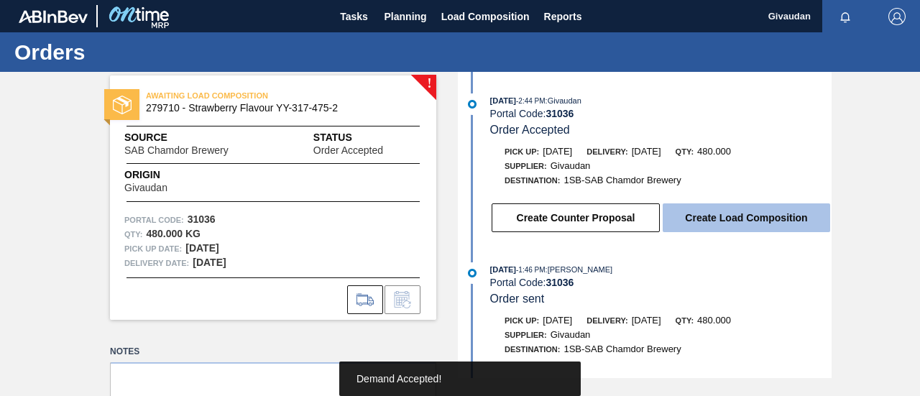
click at [711, 213] on button "Create Load Composition" at bounding box center [746, 217] width 167 height 29
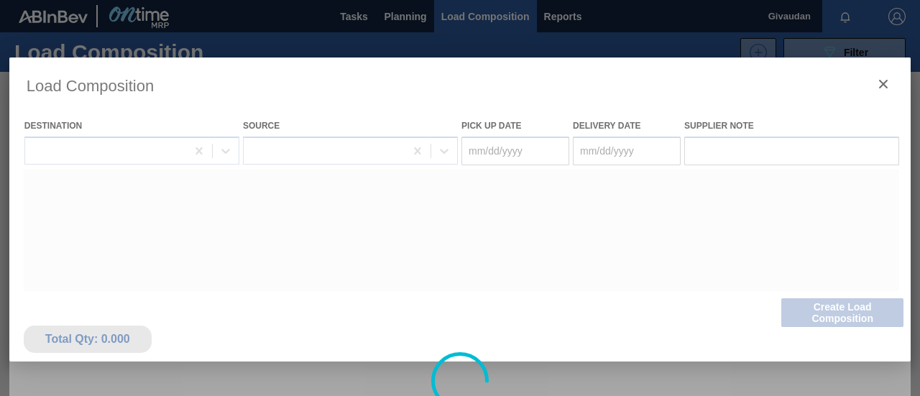
type Date "[DATE]"
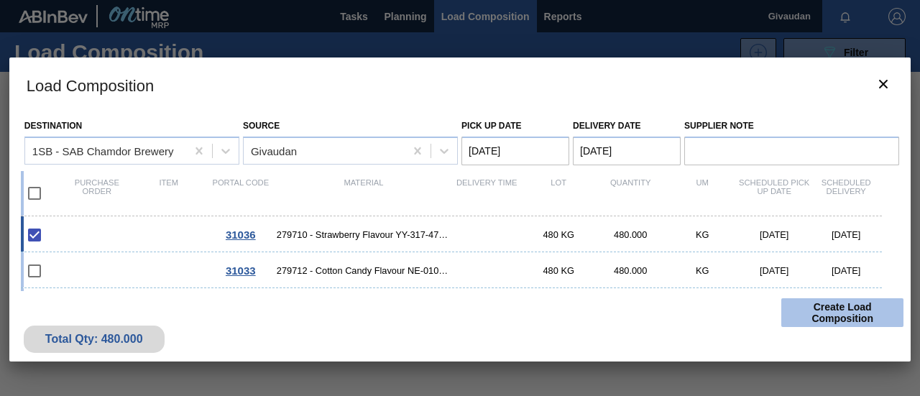
click at [812, 313] on button "Create Load Composition" at bounding box center [842, 312] width 122 height 29
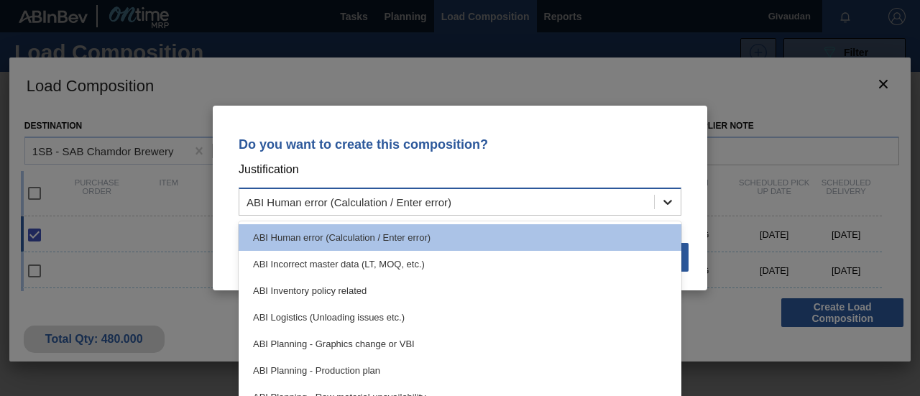
click at [670, 206] on icon at bounding box center [667, 202] width 14 height 14
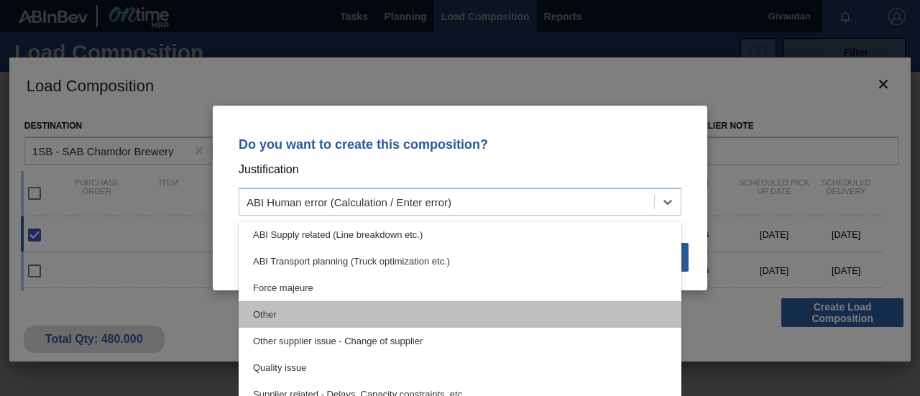
scroll to position [269, 0]
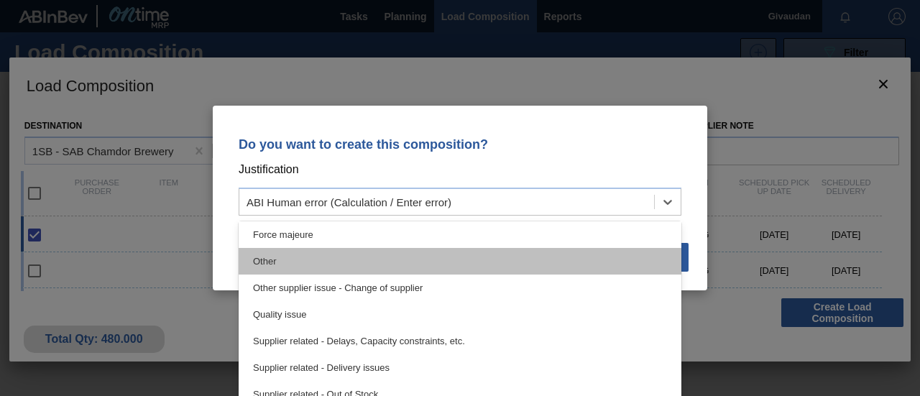
click at [474, 267] on div "Other" at bounding box center [460, 261] width 443 height 27
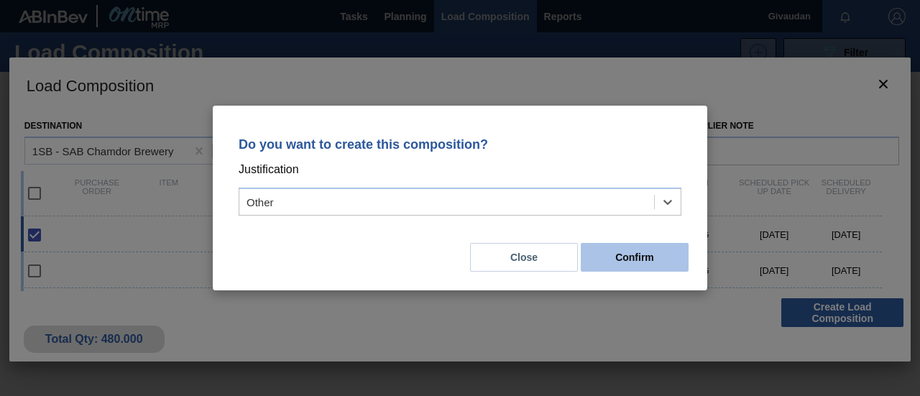
click at [634, 264] on button "Confirm" at bounding box center [635, 257] width 108 height 29
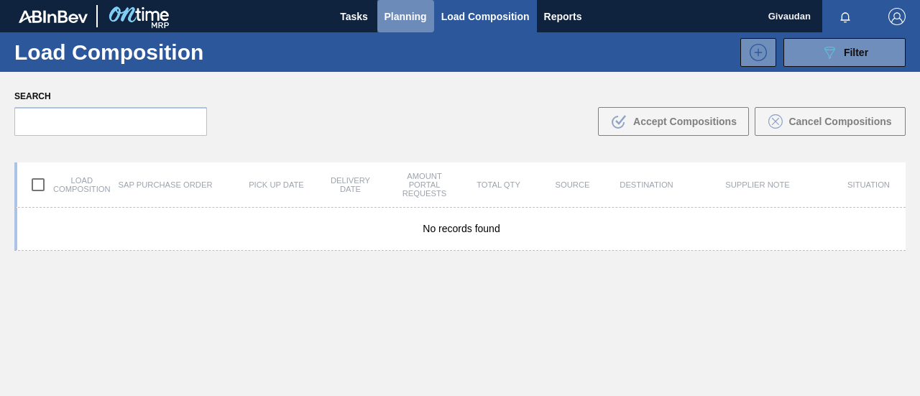
click at [394, 11] on span "Planning" at bounding box center [405, 16] width 42 height 17
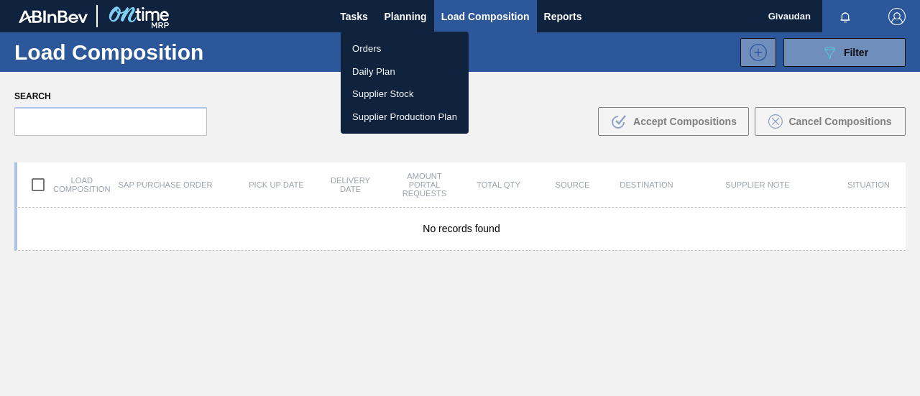
click at [395, 42] on li "Orders" at bounding box center [405, 48] width 128 height 23
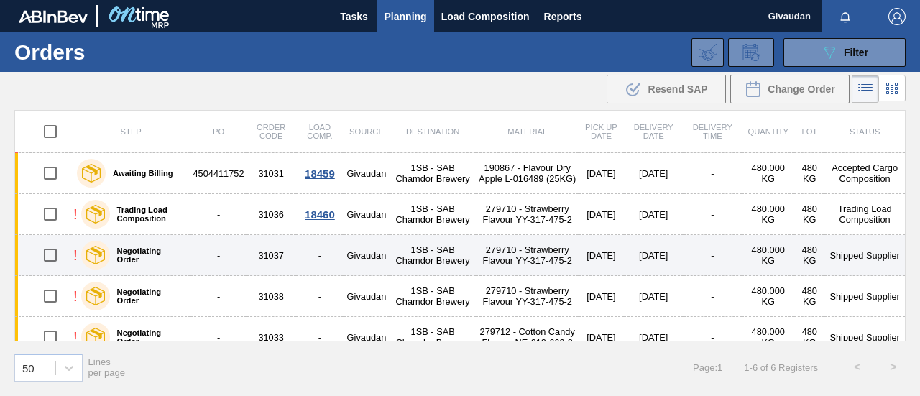
click at [520, 254] on td "279710 - Strawberry Flavour YY-317-475-2" at bounding box center [527, 255] width 102 height 41
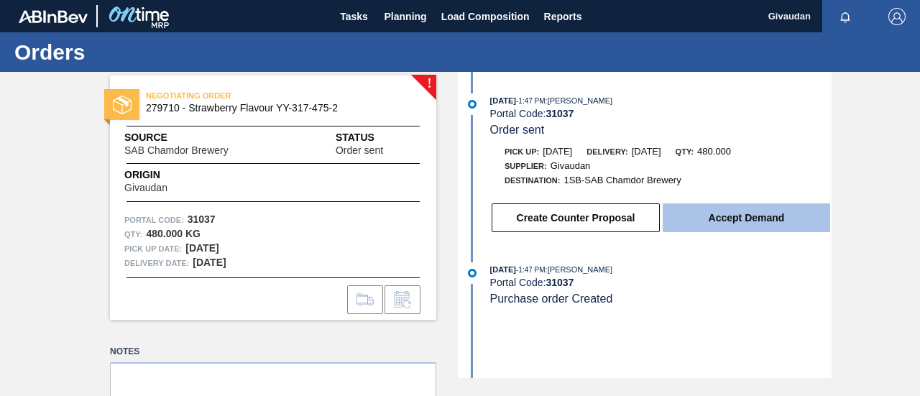
click at [732, 213] on button "Accept Demand" at bounding box center [746, 217] width 167 height 29
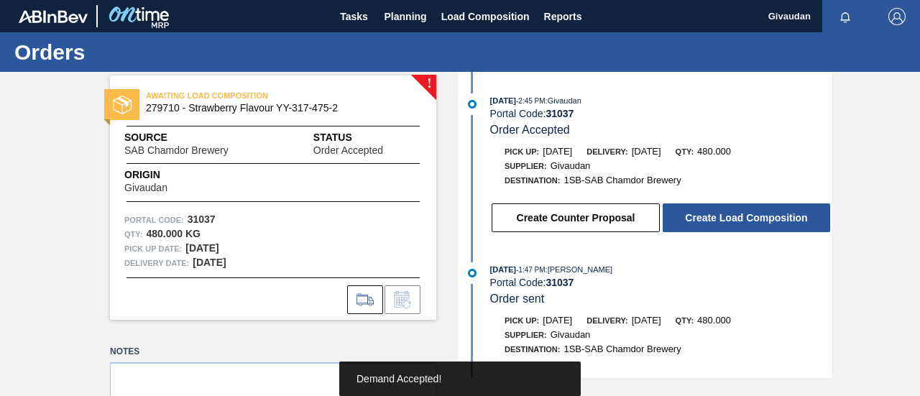
click at [732, 213] on button "Create Load Composition" at bounding box center [746, 217] width 167 height 29
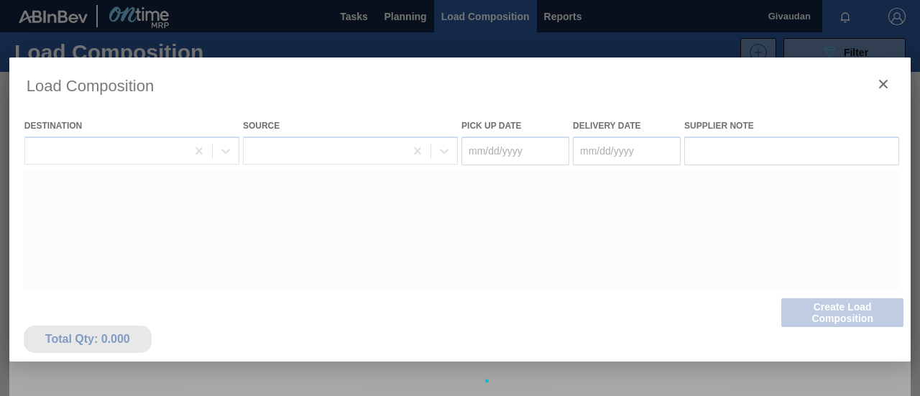
type Date "[DATE]"
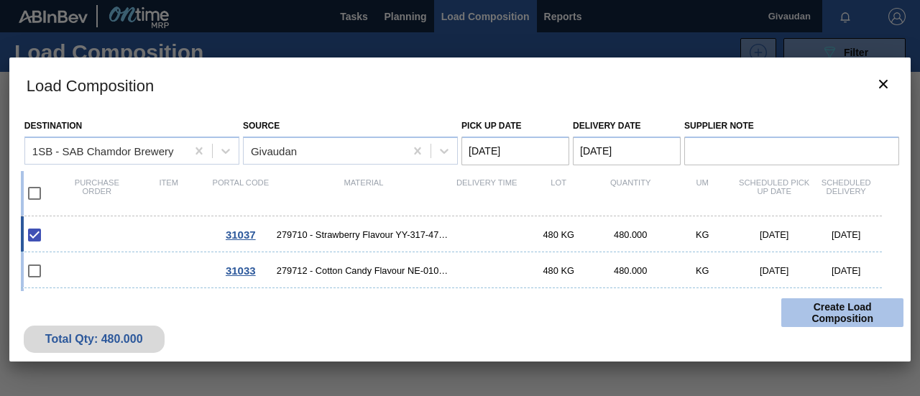
click at [854, 316] on button "Create Load Composition" at bounding box center [842, 312] width 122 height 29
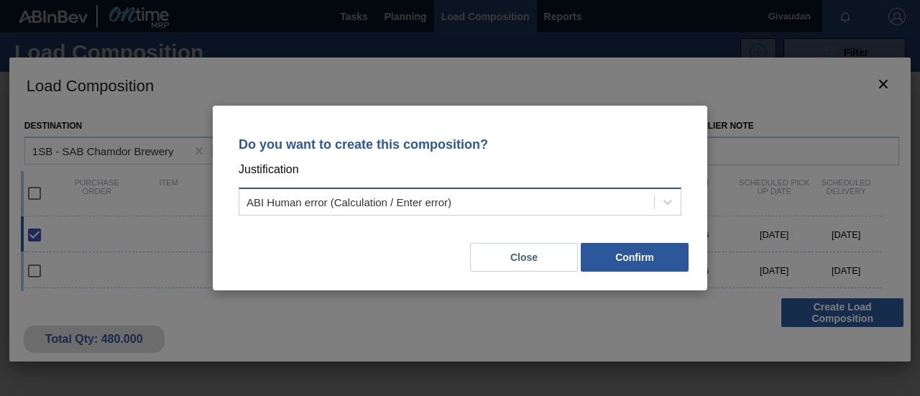
click at [532, 209] on div "ABI Human error (Calculation / Enter error)" at bounding box center [446, 202] width 415 height 21
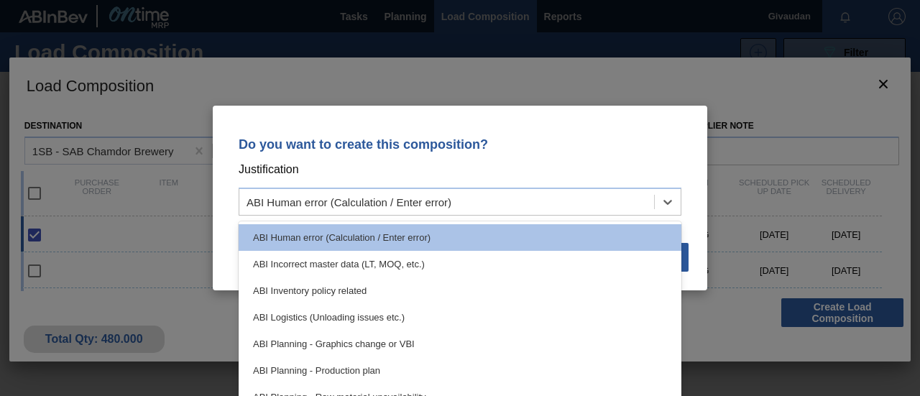
scroll to position [269, 0]
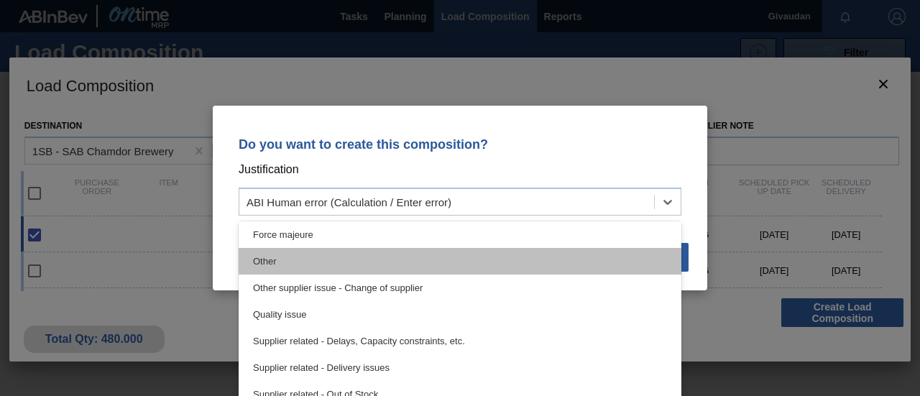
click at [487, 268] on div "Other" at bounding box center [460, 261] width 443 height 27
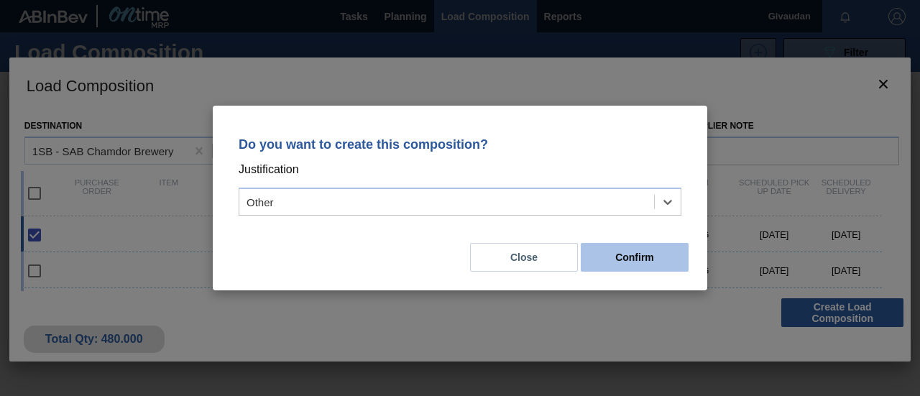
click at [622, 252] on button "Confirm" at bounding box center [635, 257] width 108 height 29
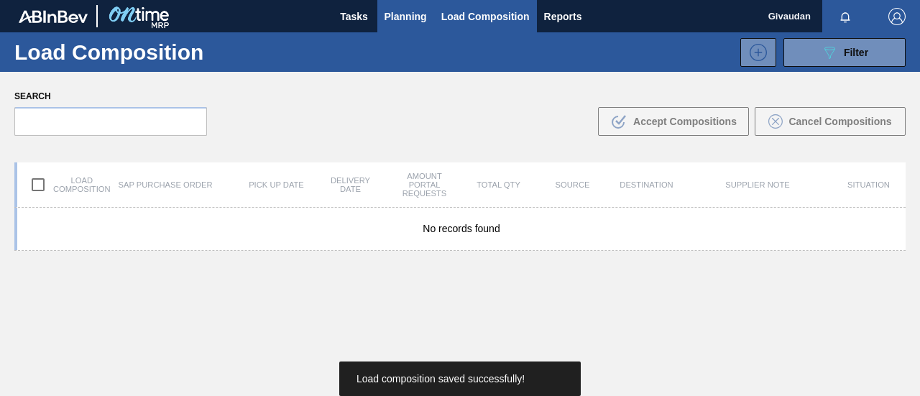
click at [405, 11] on span "Planning" at bounding box center [405, 16] width 42 height 17
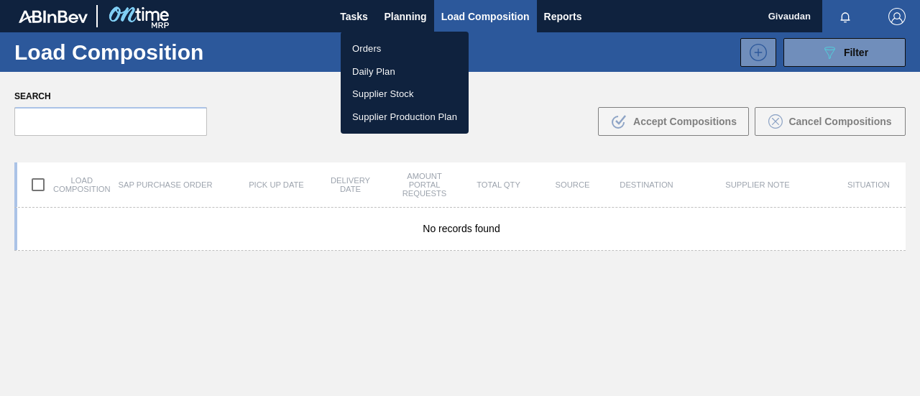
click at [386, 48] on li "Orders" at bounding box center [405, 48] width 128 height 23
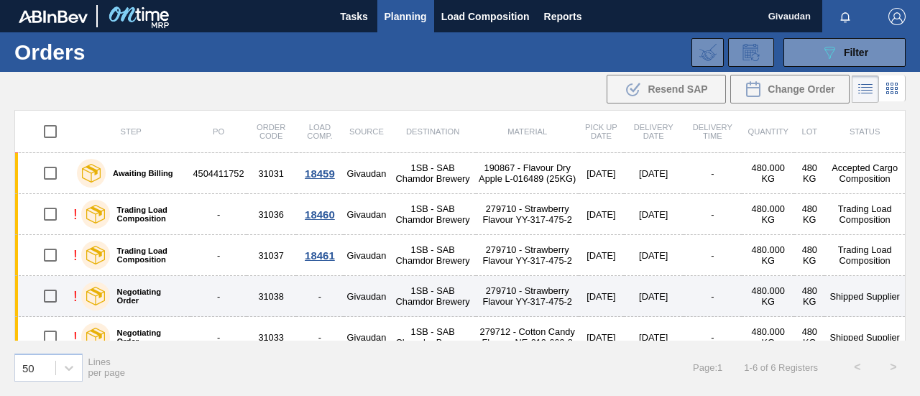
click at [507, 295] on td "279710 - Strawberry Flavour YY-317-475-2" at bounding box center [527, 296] width 102 height 41
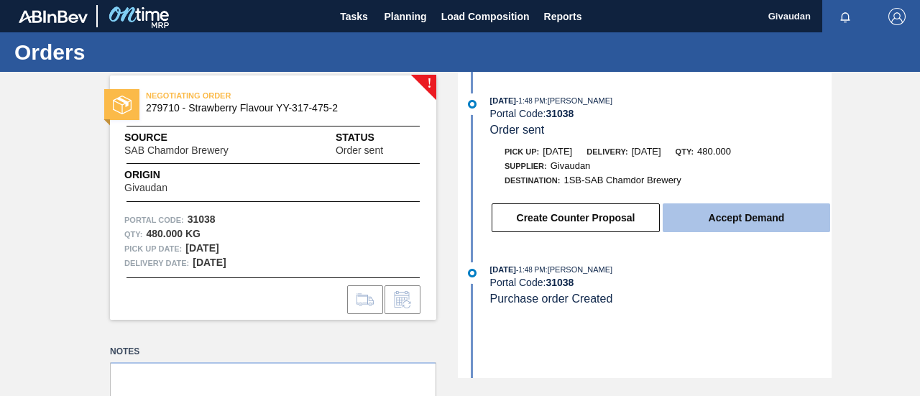
click at [741, 214] on button "Accept Demand" at bounding box center [746, 217] width 167 height 29
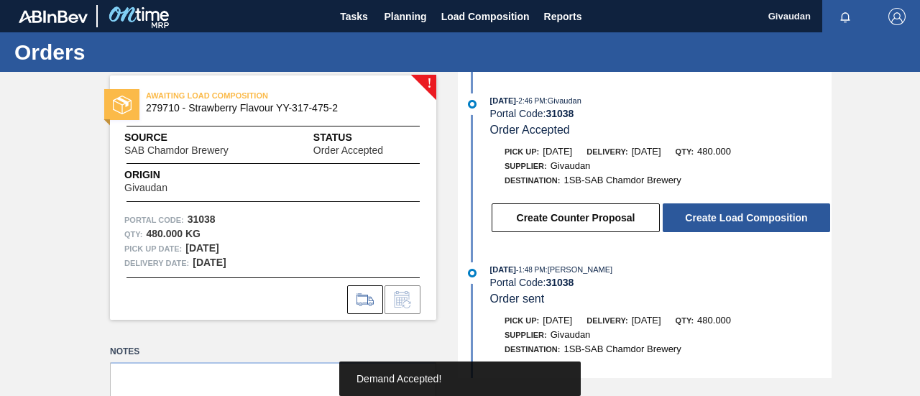
click at [741, 214] on button "Create Load Composition" at bounding box center [746, 217] width 167 height 29
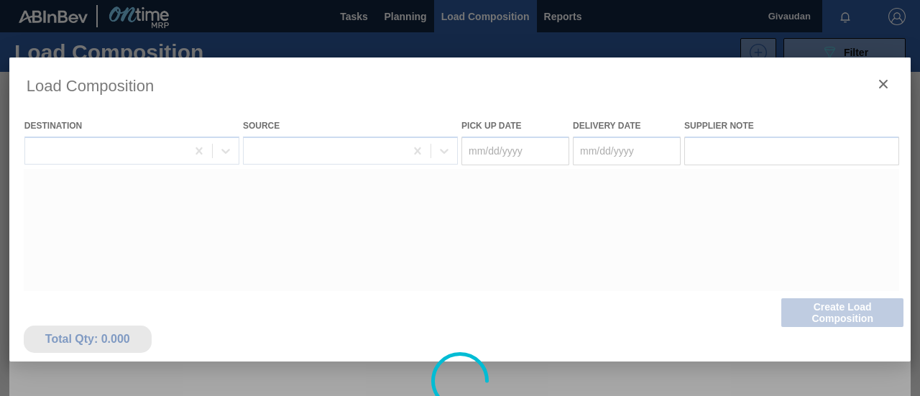
type Date "[DATE]"
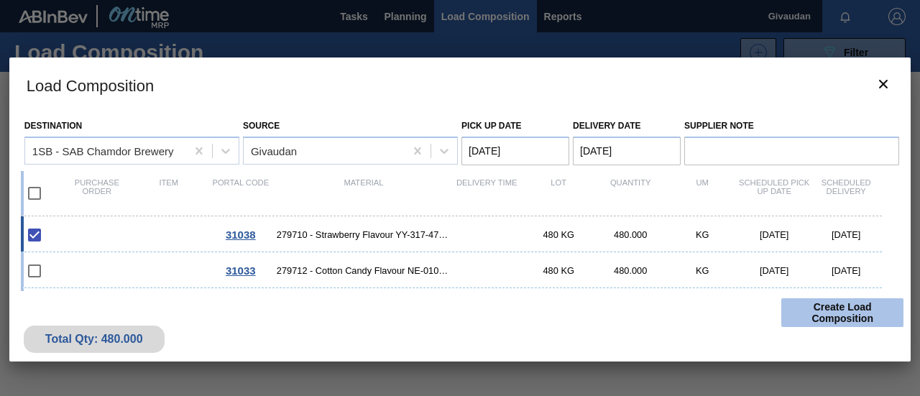
click at [842, 314] on button "Create Load Composition" at bounding box center [842, 312] width 122 height 29
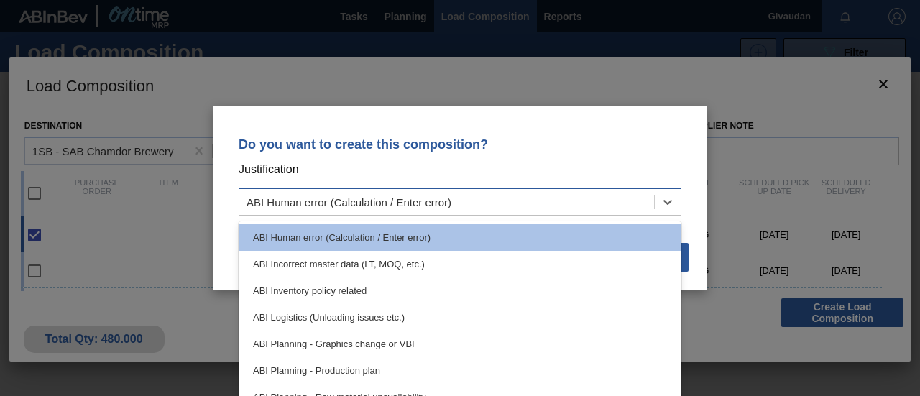
click at [513, 196] on div "ABI Human error (Calculation / Enter error)" at bounding box center [446, 202] width 415 height 21
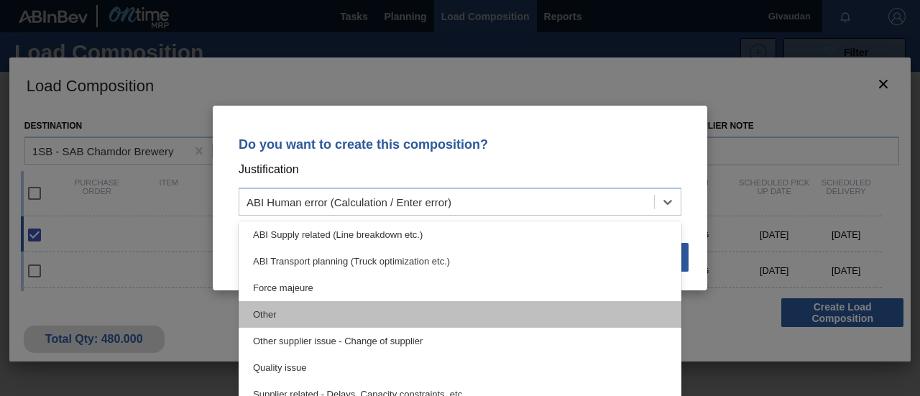
scroll to position [269, 0]
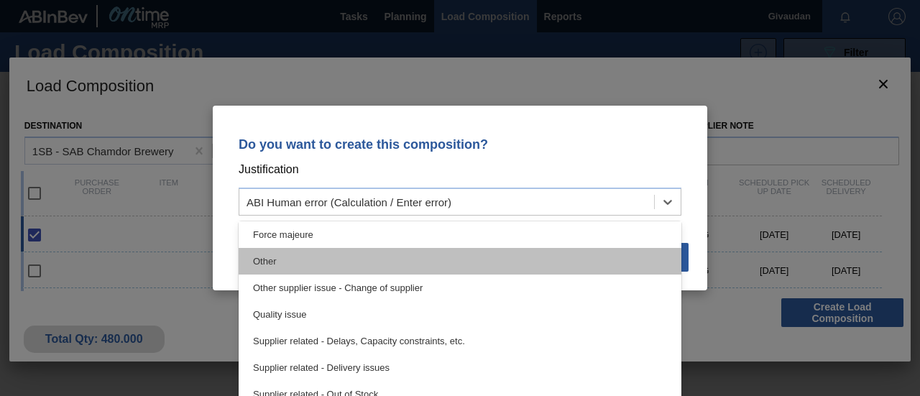
click at [375, 267] on div "Other" at bounding box center [460, 261] width 443 height 27
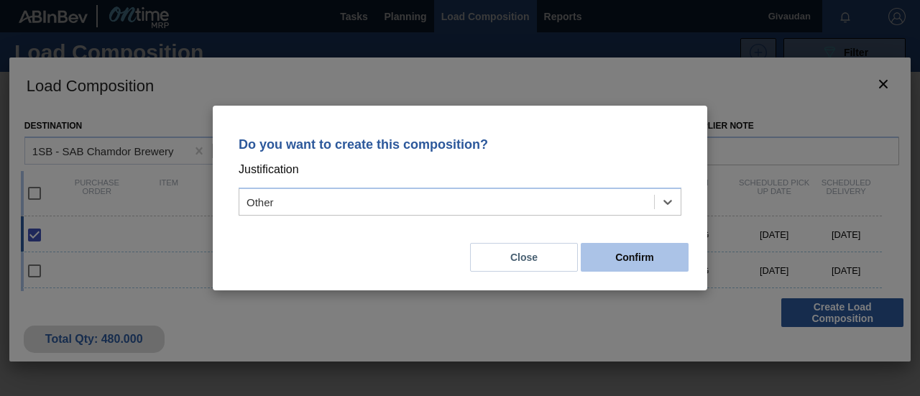
click at [632, 255] on button "Confirm" at bounding box center [635, 257] width 108 height 29
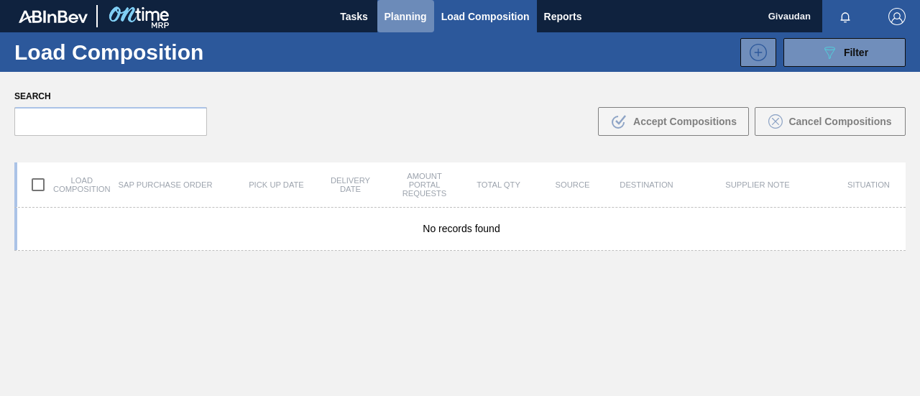
click at [405, 12] on span "Planning" at bounding box center [405, 16] width 42 height 17
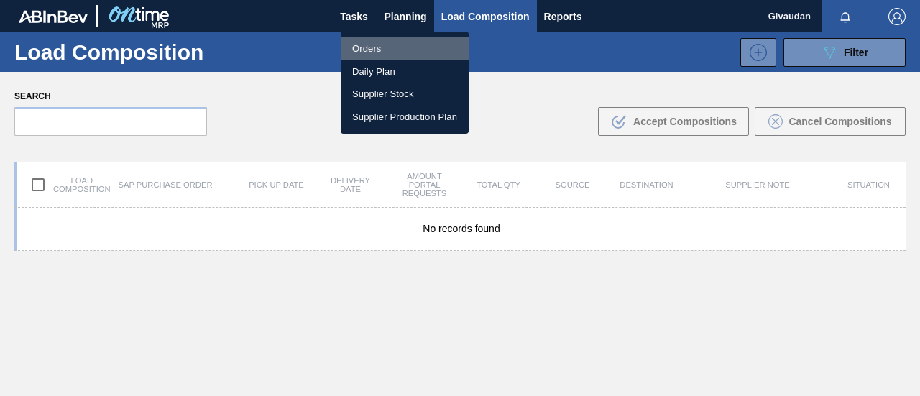
click at [397, 46] on li "Orders" at bounding box center [405, 48] width 128 height 23
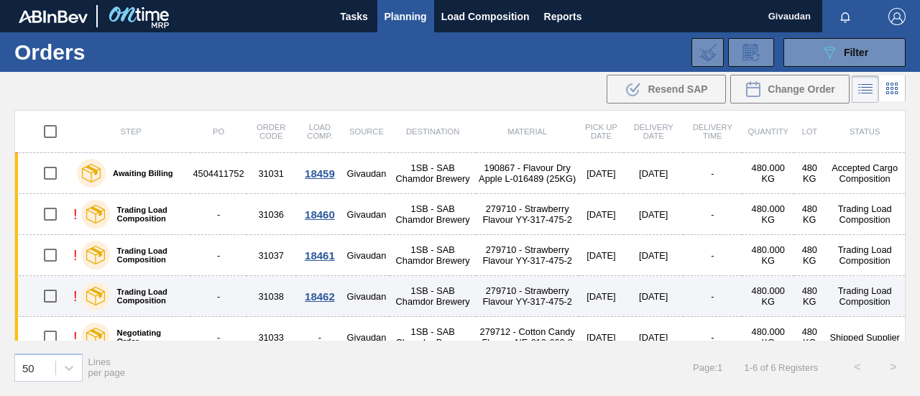
scroll to position [56, 0]
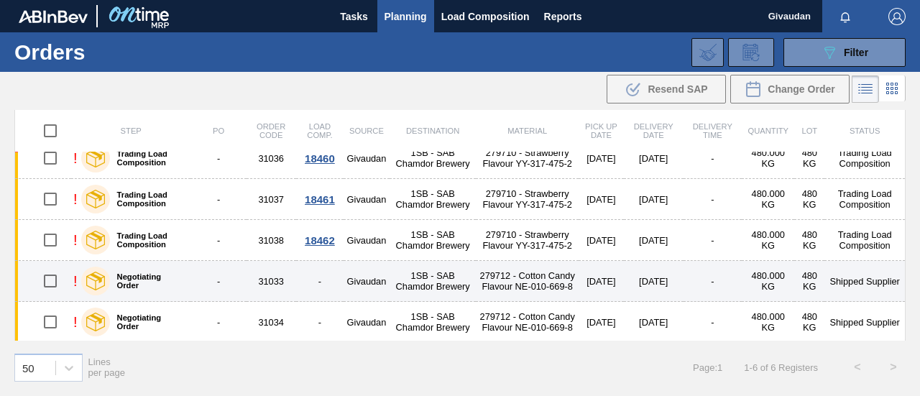
click at [518, 277] on td "279712 - Cotton Candy Flavour NE-010-669-8" at bounding box center [527, 281] width 102 height 41
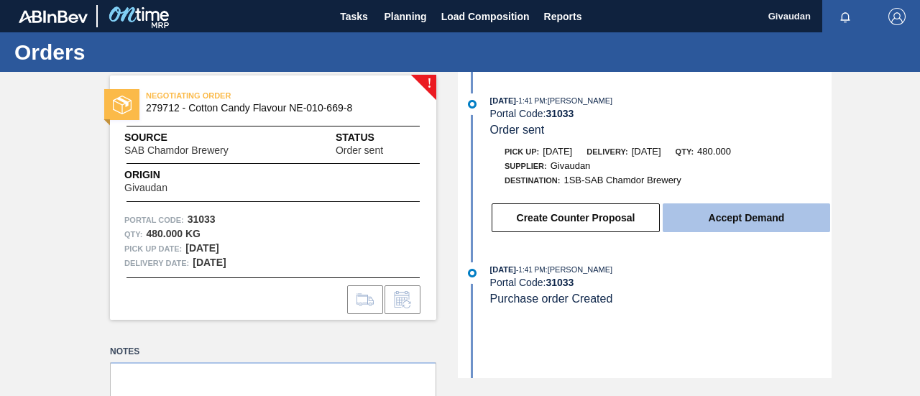
click at [711, 212] on button "Accept Demand" at bounding box center [746, 217] width 167 height 29
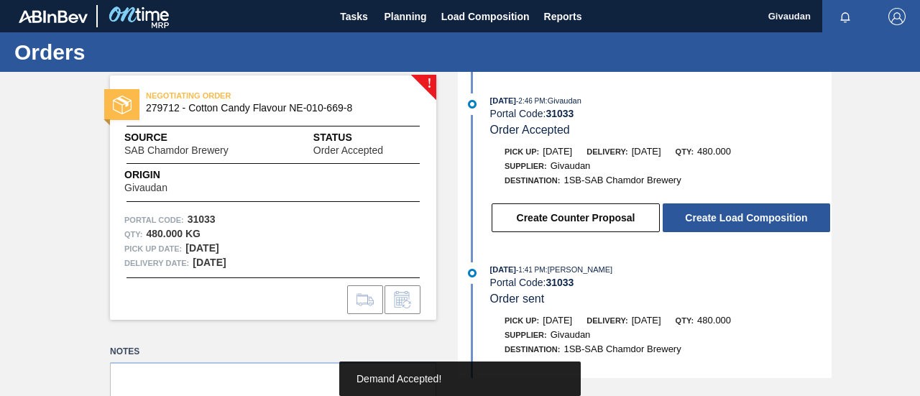
click at [711, 212] on button "Create Load Composition" at bounding box center [746, 217] width 167 height 29
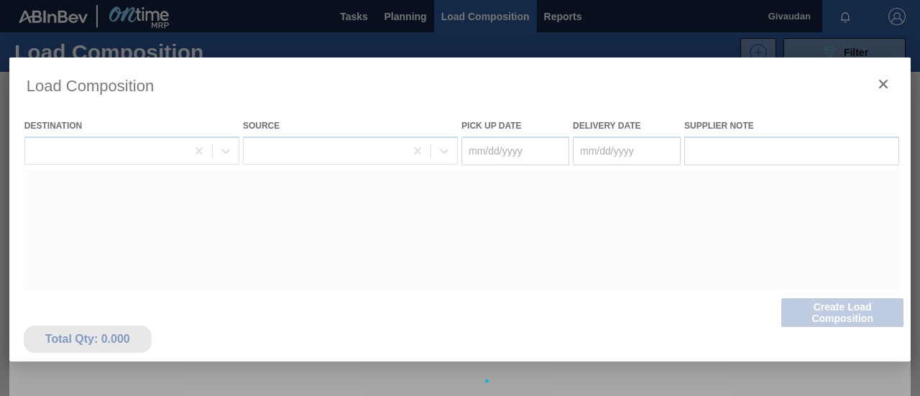
type Date "[DATE]"
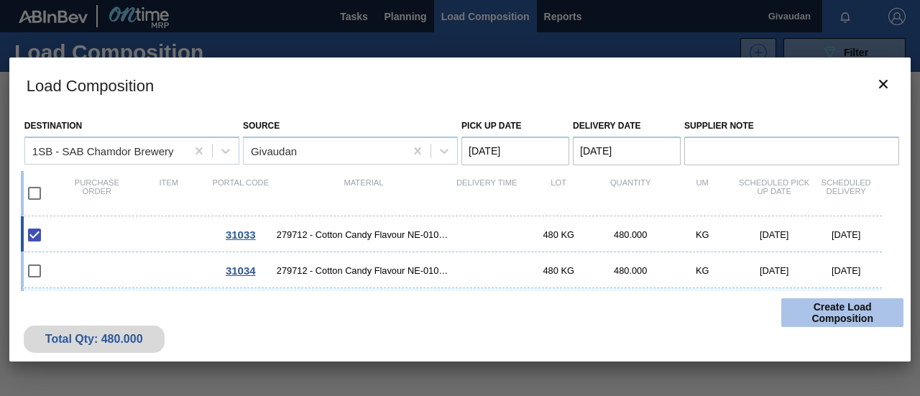
click at [832, 310] on button "Create Load Composition" at bounding box center [842, 312] width 122 height 29
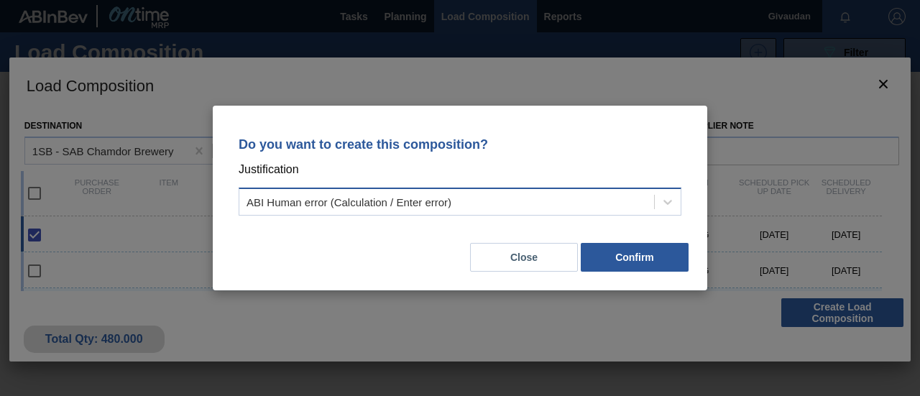
click at [556, 206] on div "ABI Human error (Calculation / Enter error)" at bounding box center [446, 202] width 415 height 21
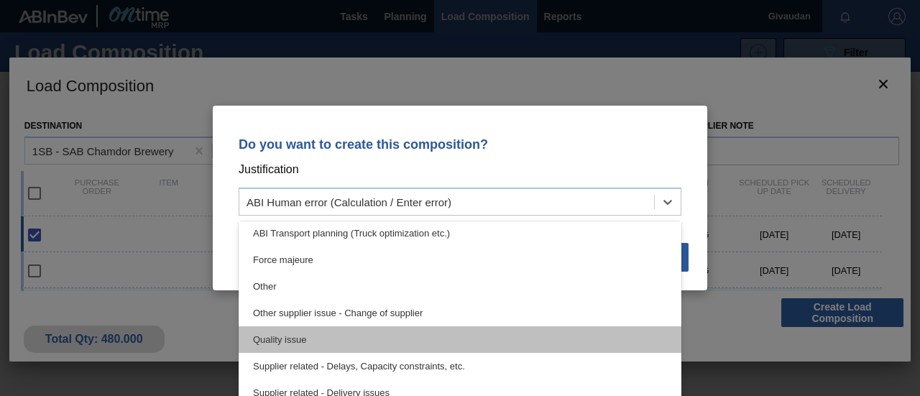
scroll to position [269, 0]
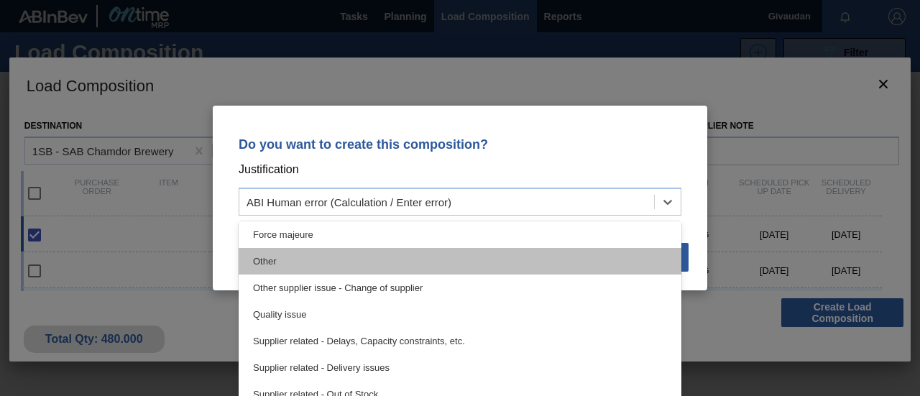
click at [450, 269] on div "Other" at bounding box center [460, 261] width 443 height 27
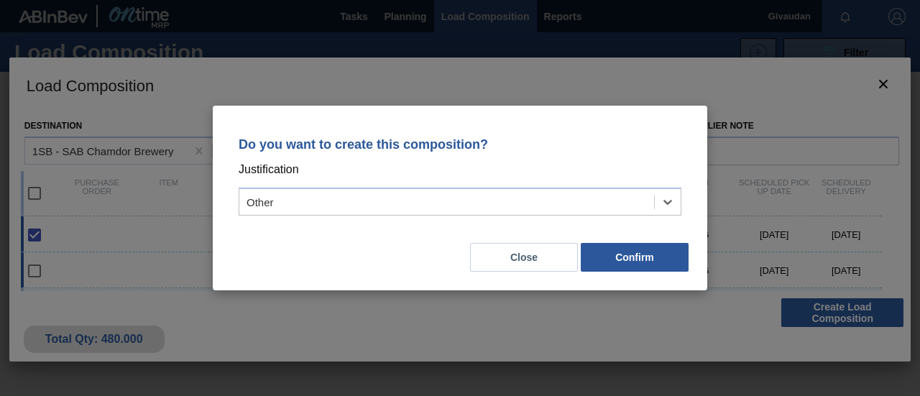
click at [525, 252] on button "Close" at bounding box center [524, 257] width 108 height 29
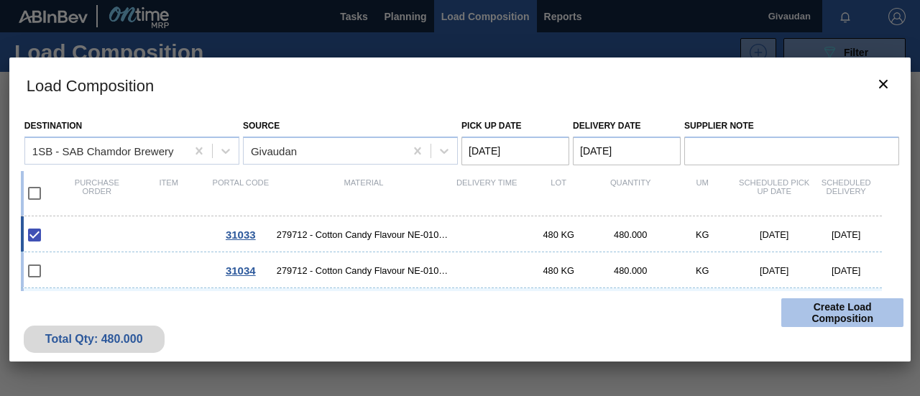
click at [824, 300] on button "Create Load Composition" at bounding box center [842, 312] width 122 height 29
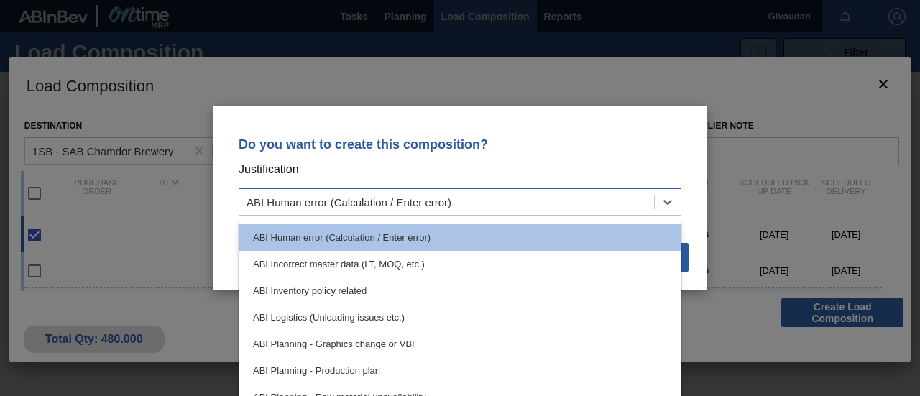
click at [520, 206] on div "ABI Human error (Calculation / Enter error)" at bounding box center [446, 202] width 415 height 21
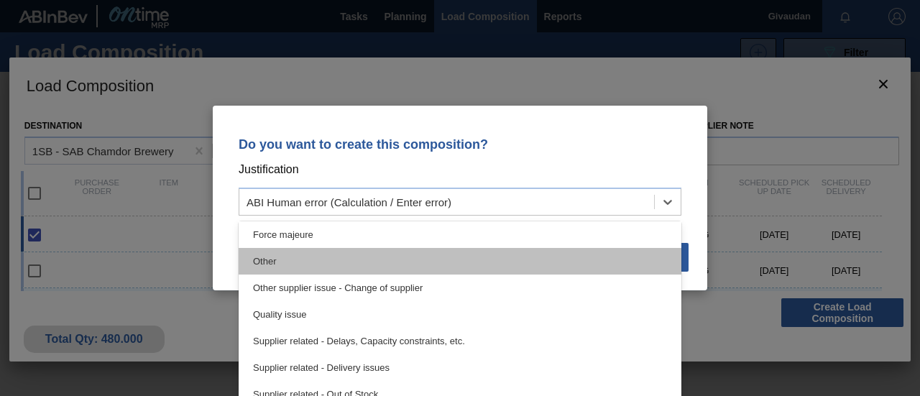
click at [405, 267] on div "Other" at bounding box center [460, 261] width 443 height 27
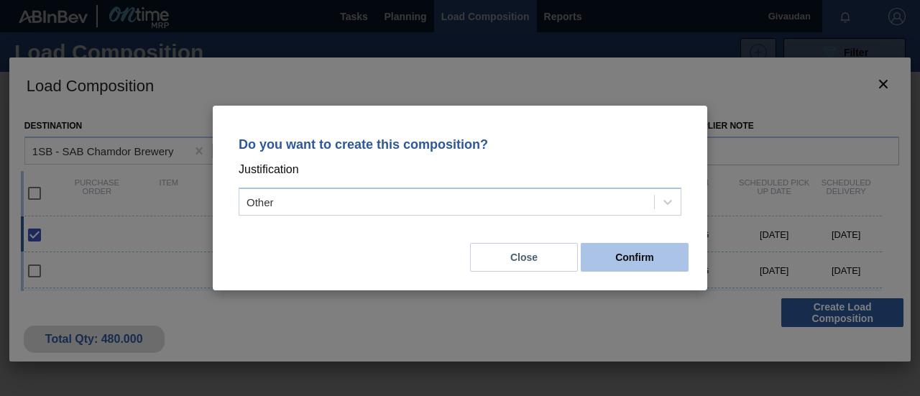
click at [631, 257] on button "Confirm" at bounding box center [635, 257] width 108 height 29
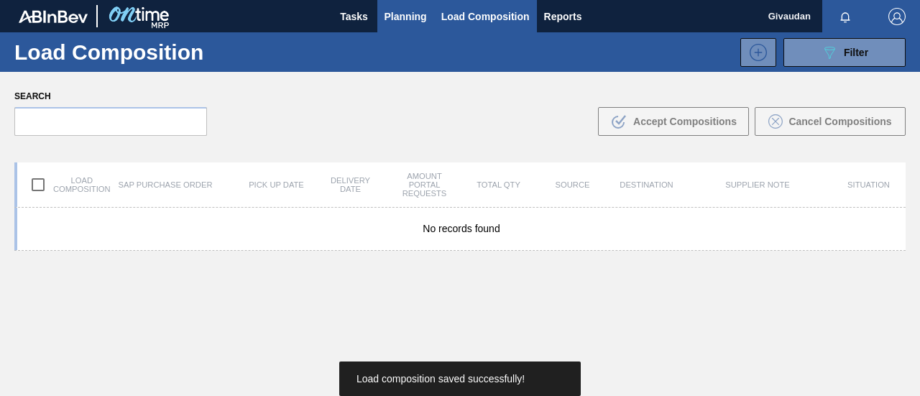
click at [423, 19] on span "Planning" at bounding box center [405, 16] width 42 height 17
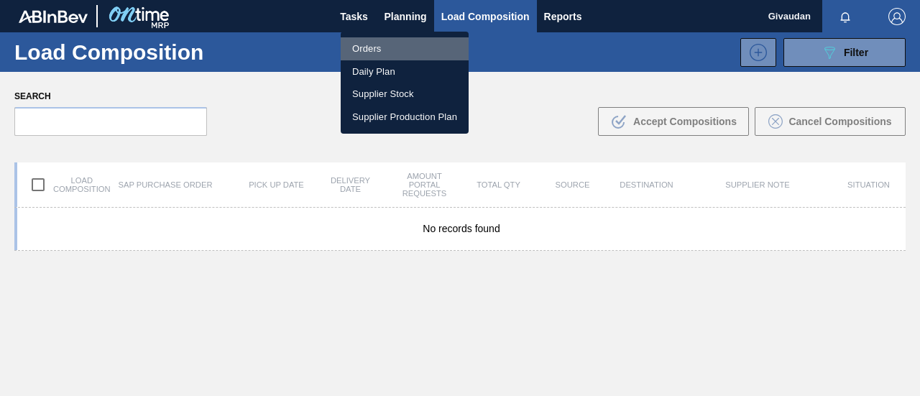
click at [417, 44] on li "Orders" at bounding box center [405, 48] width 128 height 23
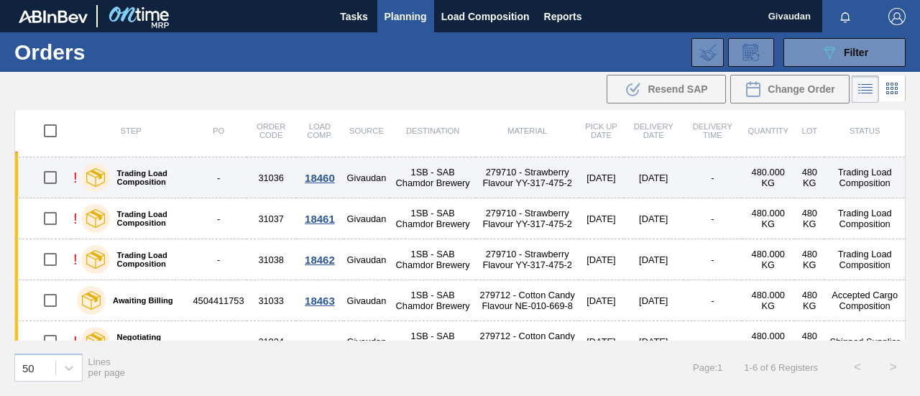
scroll to position [56, 0]
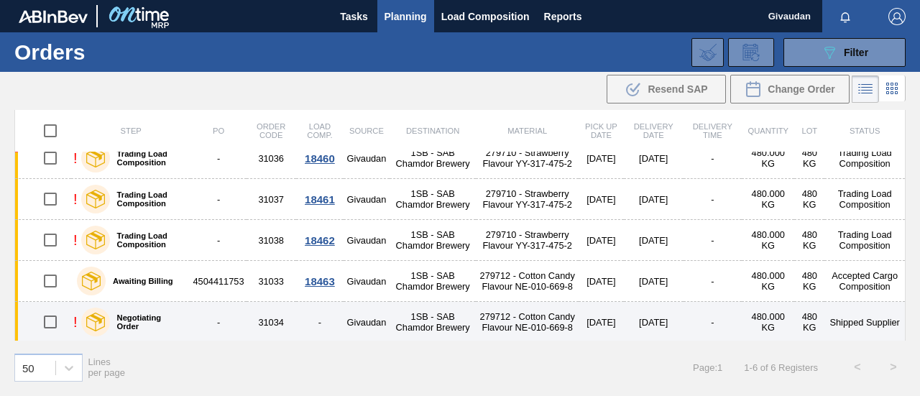
click at [503, 314] on td "279712 - Cotton Candy Flavour NE-010-669-8" at bounding box center [527, 322] width 102 height 41
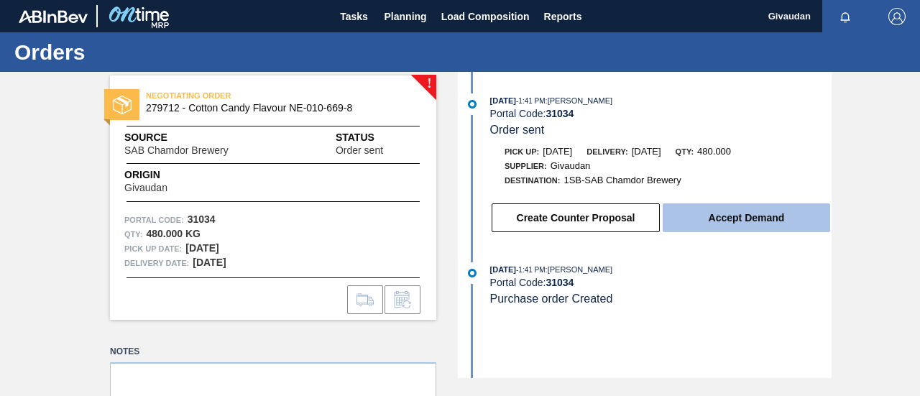
click at [703, 218] on button "Accept Demand" at bounding box center [746, 217] width 167 height 29
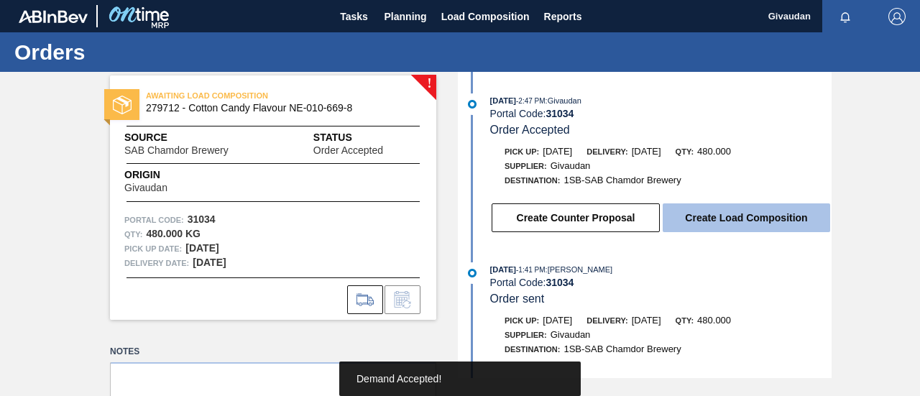
click at [710, 221] on button "Create Load Composition" at bounding box center [746, 217] width 167 height 29
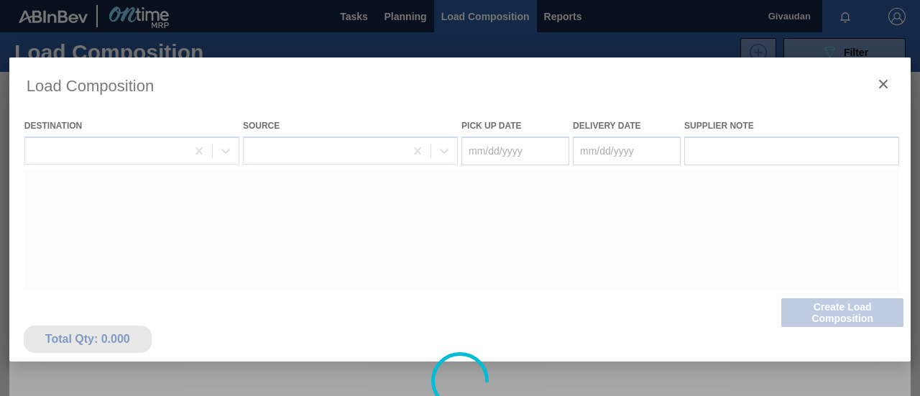
type Date "[DATE]"
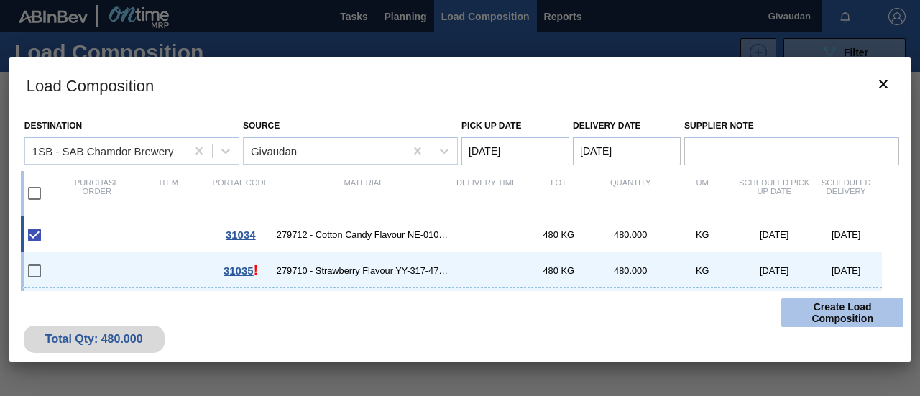
click at [831, 313] on button "Create Load Composition" at bounding box center [842, 312] width 122 height 29
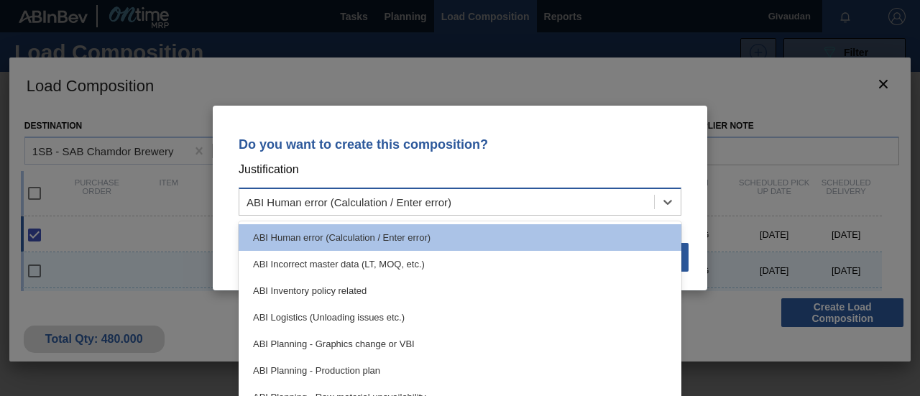
click at [418, 200] on div "ABI Human error (Calculation / Enter error)" at bounding box center [348, 202] width 205 height 12
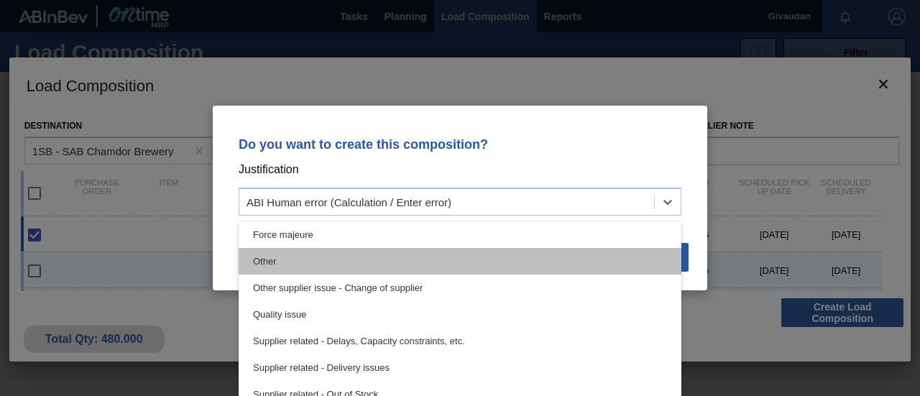
click at [367, 269] on div "Other" at bounding box center [460, 261] width 443 height 27
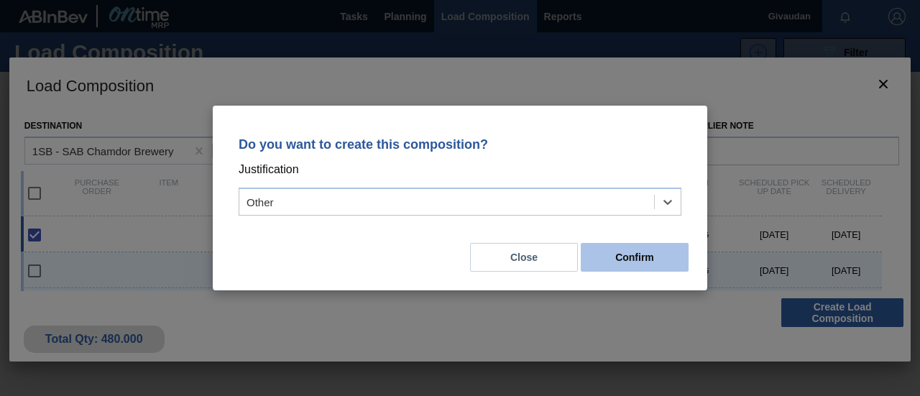
click at [605, 254] on button "Confirm" at bounding box center [635, 257] width 108 height 29
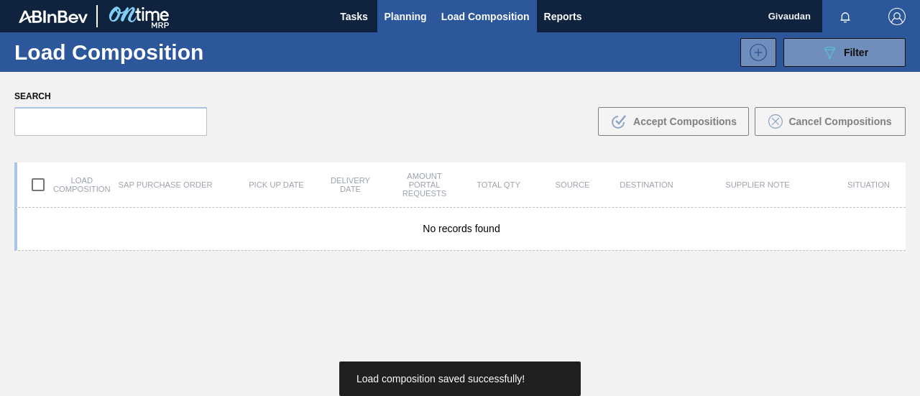
click at [402, 13] on span "Planning" at bounding box center [405, 16] width 42 height 17
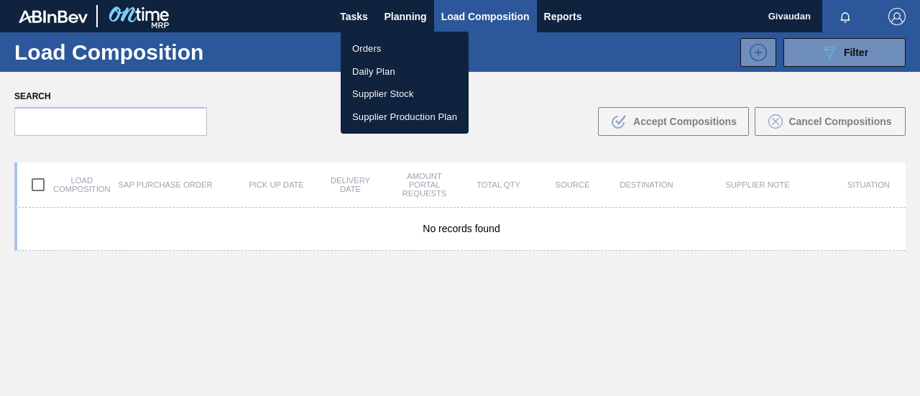
click at [464, 19] on div at bounding box center [460, 198] width 920 height 396
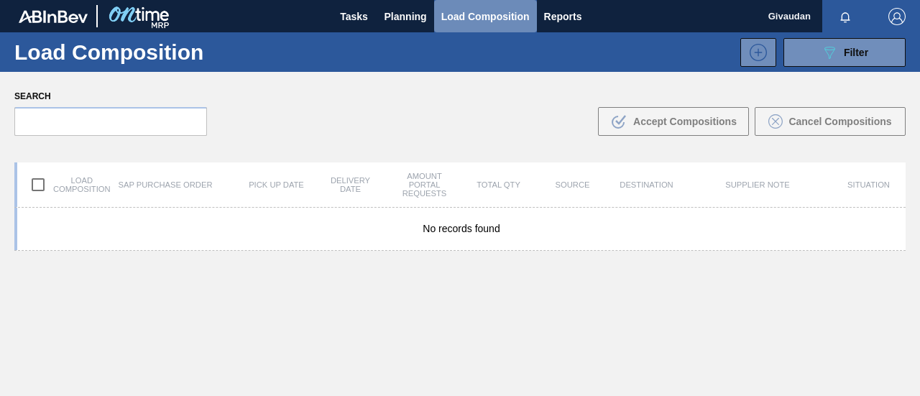
click at [454, 17] on span "Load Composition" at bounding box center [485, 16] width 88 height 17
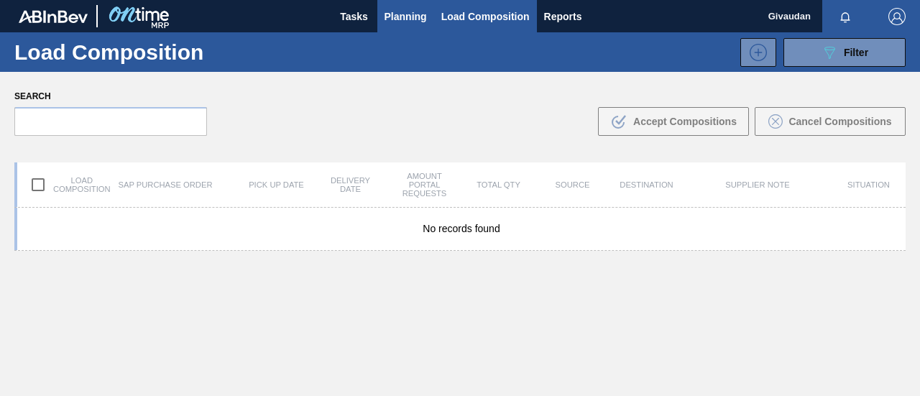
click at [400, 19] on span "Planning" at bounding box center [405, 16] width 42 height 17
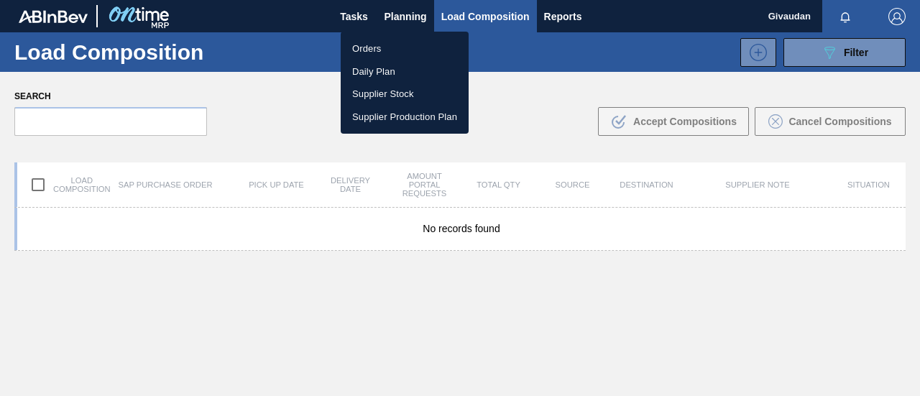
click at [389, 55] on li "Orders" at bounding box center [405, 48] width 128 height 23
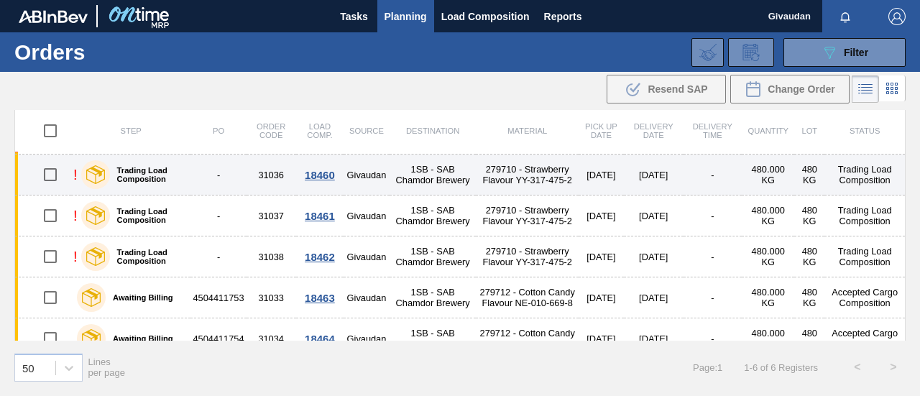
scroll to position [56, 0]
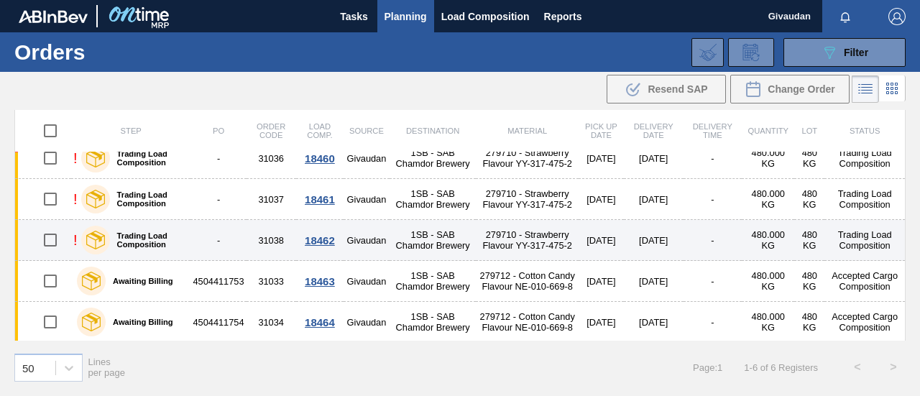
click at [75, 238] on div "!" at bounding box center [75, 240] width 4 height 17
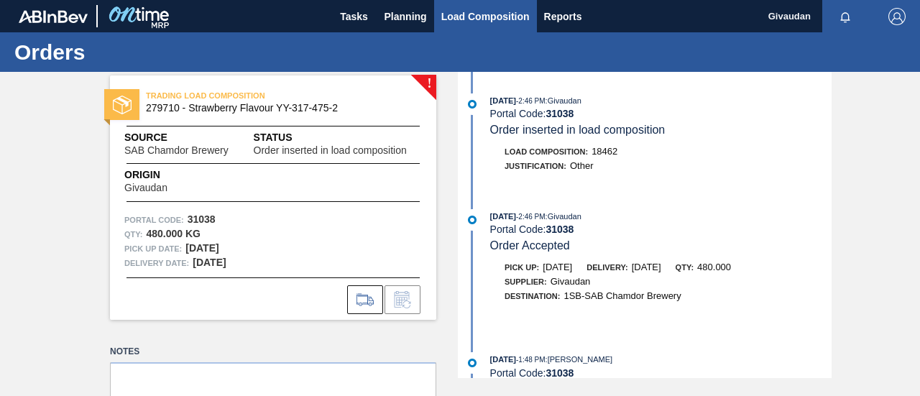
click at [498, 14] on span "Load Composition" at bounding box center [485, 16] width 88 height 17
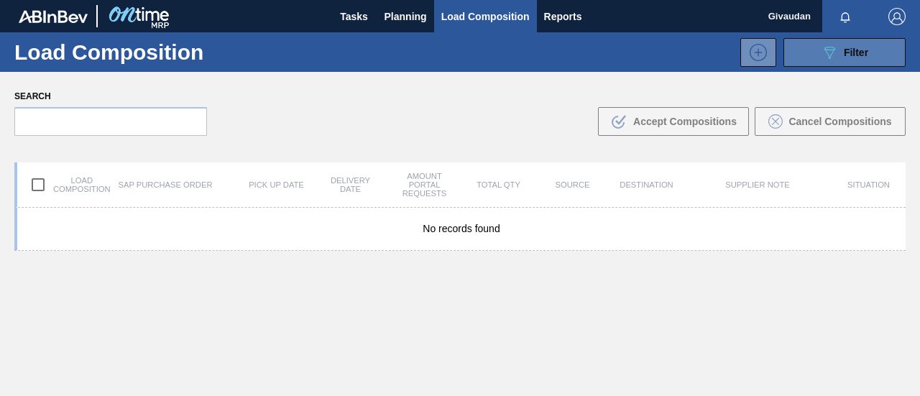
click at [860, 52] on span "Filter" at bounding box center [856, 52] width 24 height 11
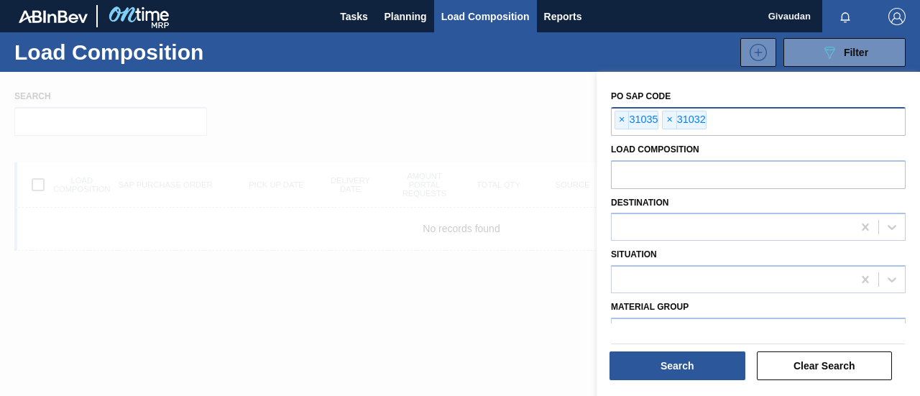
click at [721, 114] on input "text" at bounding box center [853, 120] width 295 height 27
type input "31036"
click at [809, 119] on input "text" at bounding box center [901, 120] width 295 height 27
type input "31033"
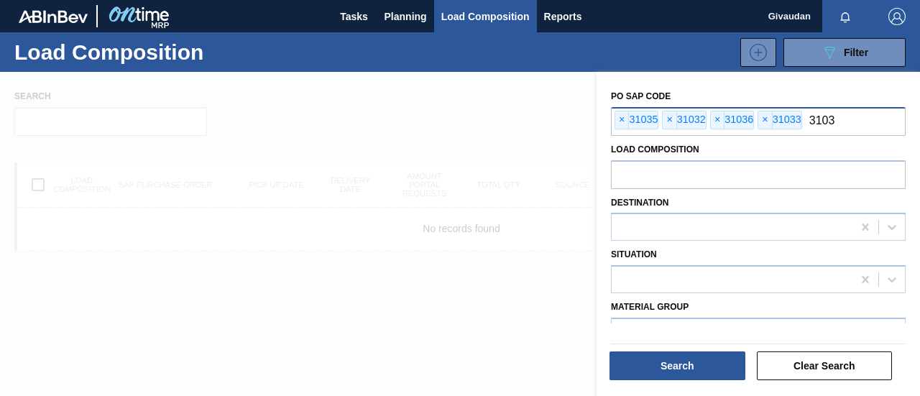
type input "31037"
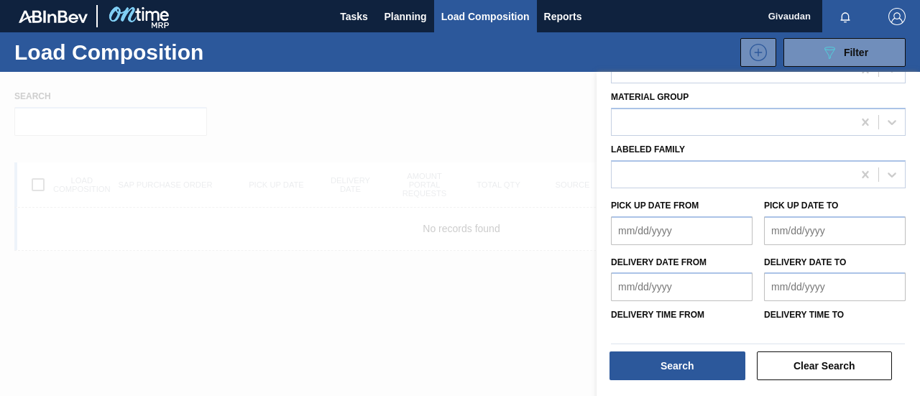
scroll to position [241, 0]
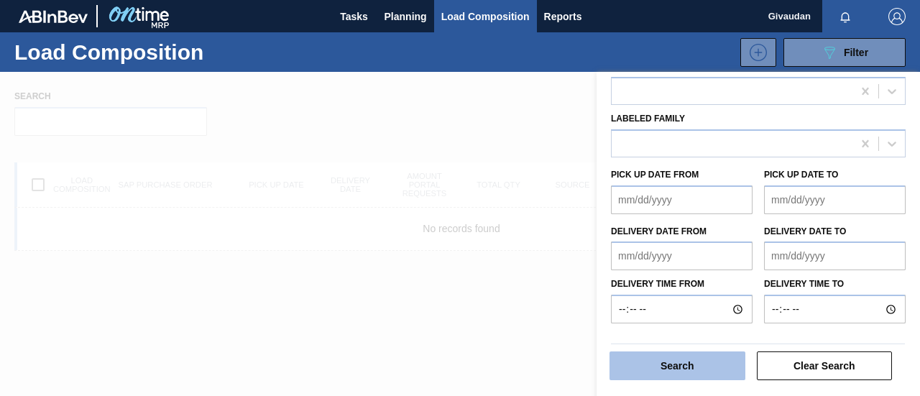
click at [665, 364] on button "Search" at bounding box center [677, 365] width 136 height 29
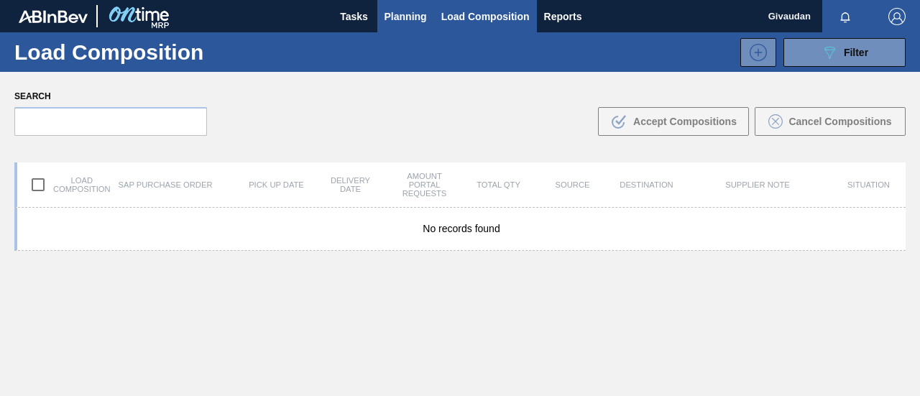
click at [407, 6] on button "Planning" at bounding box center [405, 16] width 57 height 32
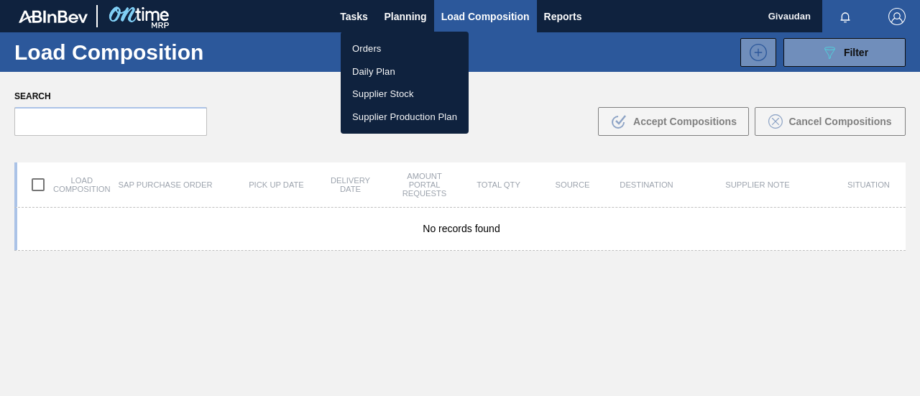
click at [377, 45] on li "Orders" at bounding box center [405, 48] width 128 height 23
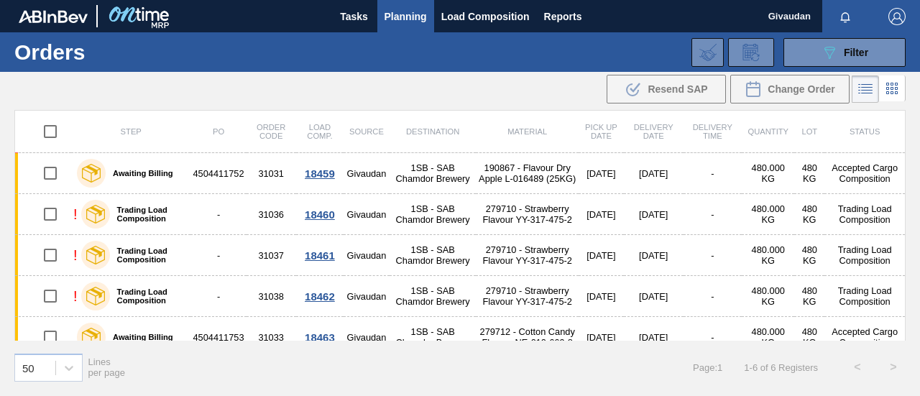
drag, startPoint x: 720, startPoint y: 0, endPoint x: 569, endPoint y: 53, distance: 160.0
click at [569, 53] on div "089F7B8B-B2A5-4AFE-B5C0-19BA573D28AC Filter Portal Order Code × 31036 × 31033 ×…" at bounding box center [563, 52] width 700 height 43
click at [535, 99] on div ".b{fill:var(--color-action-default)} Resend SAP Change Order" at bounding box center [460, 89] width 920 height 34
click at [861, 53] on span "Filter" at bounding box center [856, 52] width 24 height 11
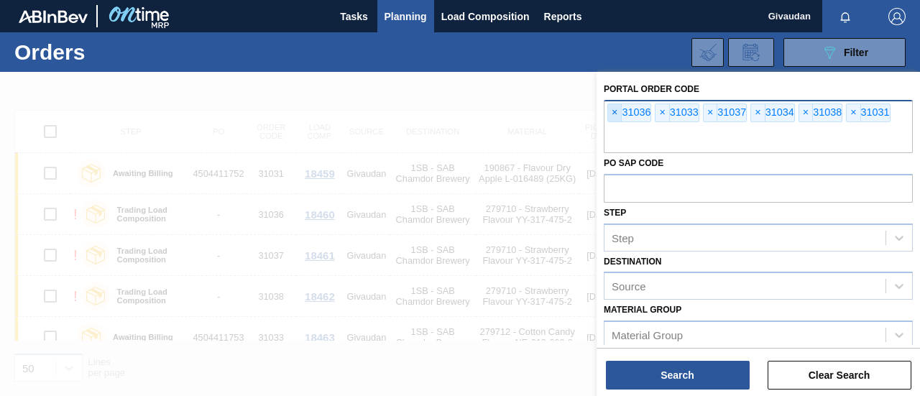
click at [611, 111] on span "×" at bounding box center [615, 112] width 14 height 17
click at [613, 113] on span "×" at bounding box center [615, 112] width 14 height 17
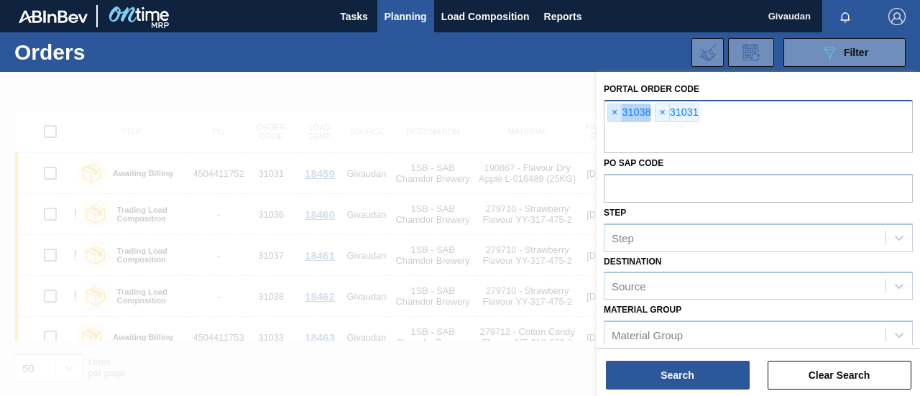
click at [613, 113] on span "×" at bounding box center [615, 112] width 14 height 17
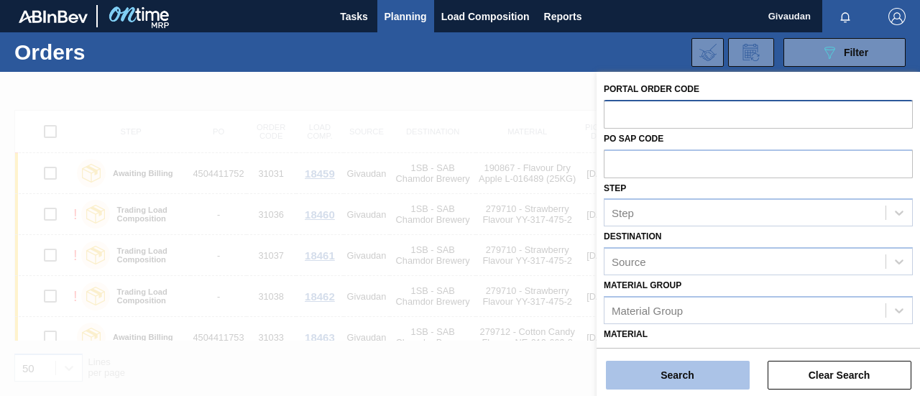
click at [650, 363] on button "Search" at bounding box center [678, 375] width 144 height 29
